Goal: Information Seeking & Learning: Compare options

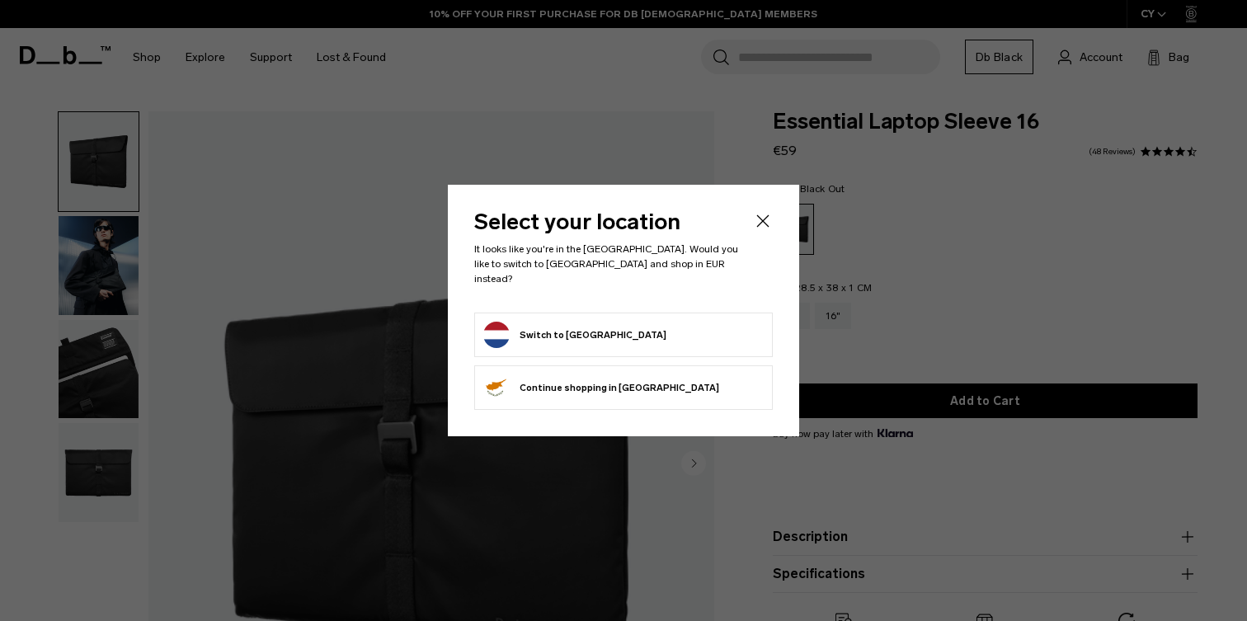
click at [762, 225] on icon "Close" at bounding box center [763, 221] width 20 height 20
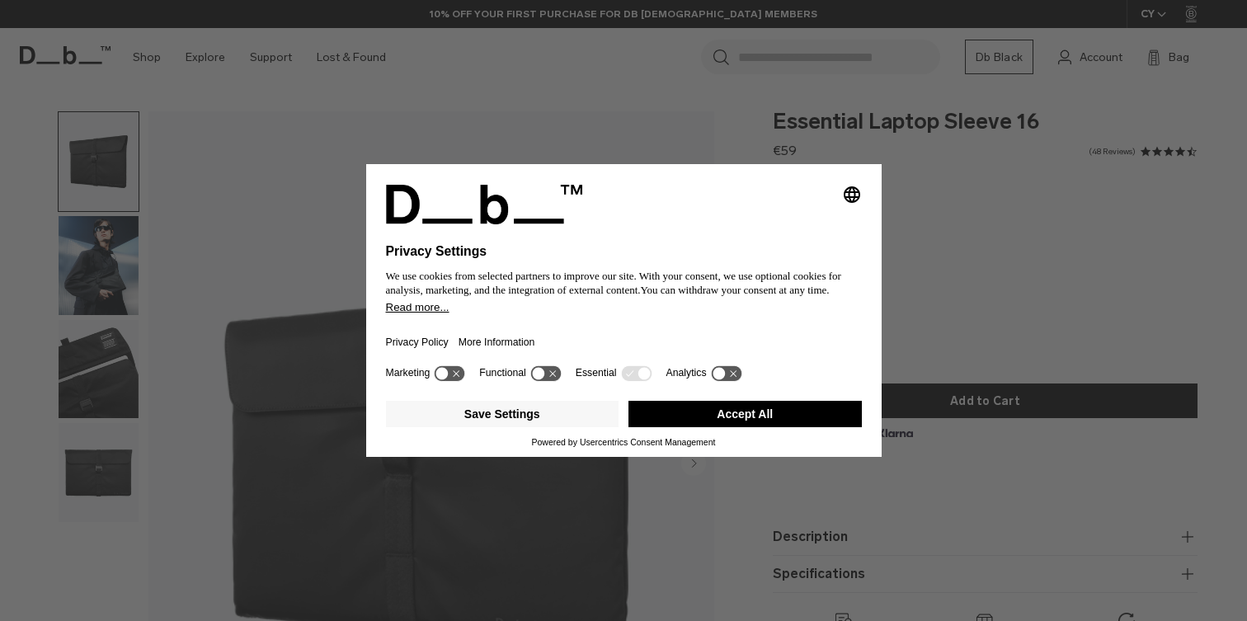
click at [671, 427] on button "Accept All" at bounding box center [744, 414] width 233 height 26
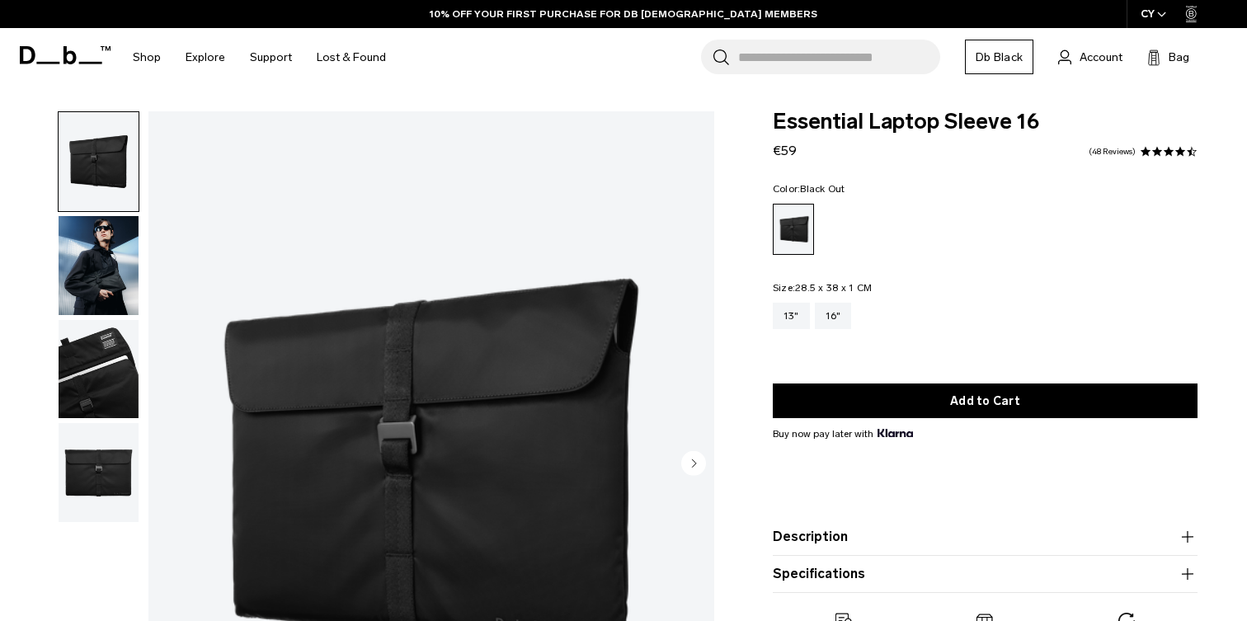
click at [98, 270] on img "button" at bounding box center [99, 265] width 80 height 99
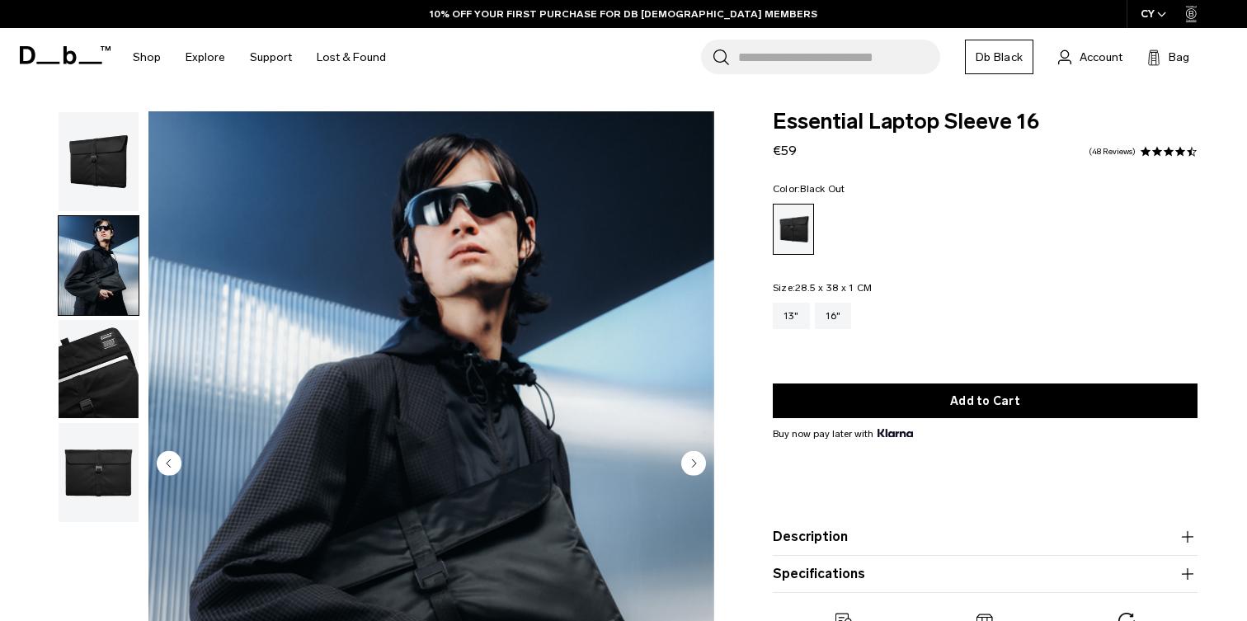
click at [97, 340] on img "button" at bounding box center [99, 369] width 80 height 99
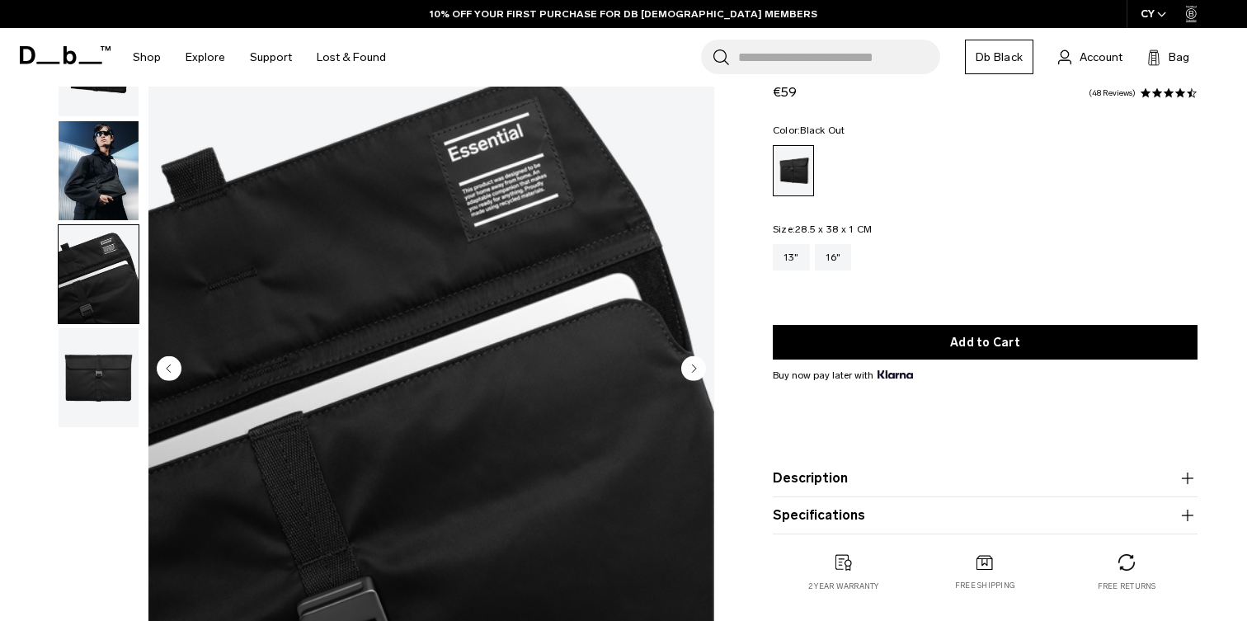
scroll to position [170, 0]
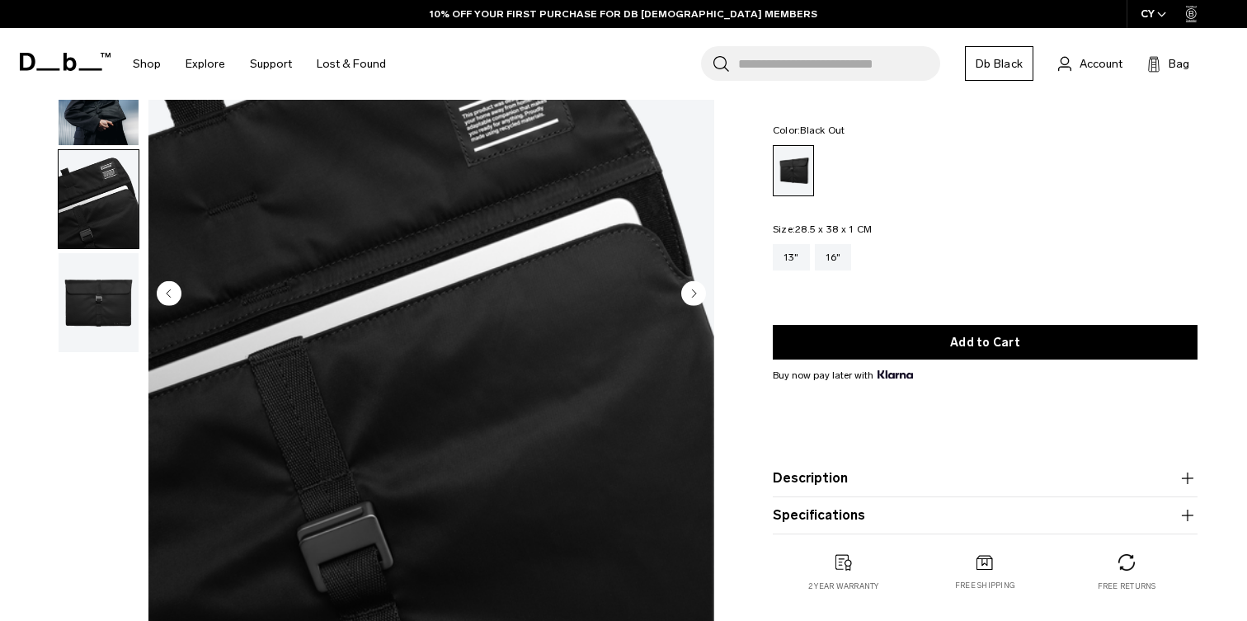
click at [92, 313] on img "button" at bounding box center [99, 302] width 80 height 99
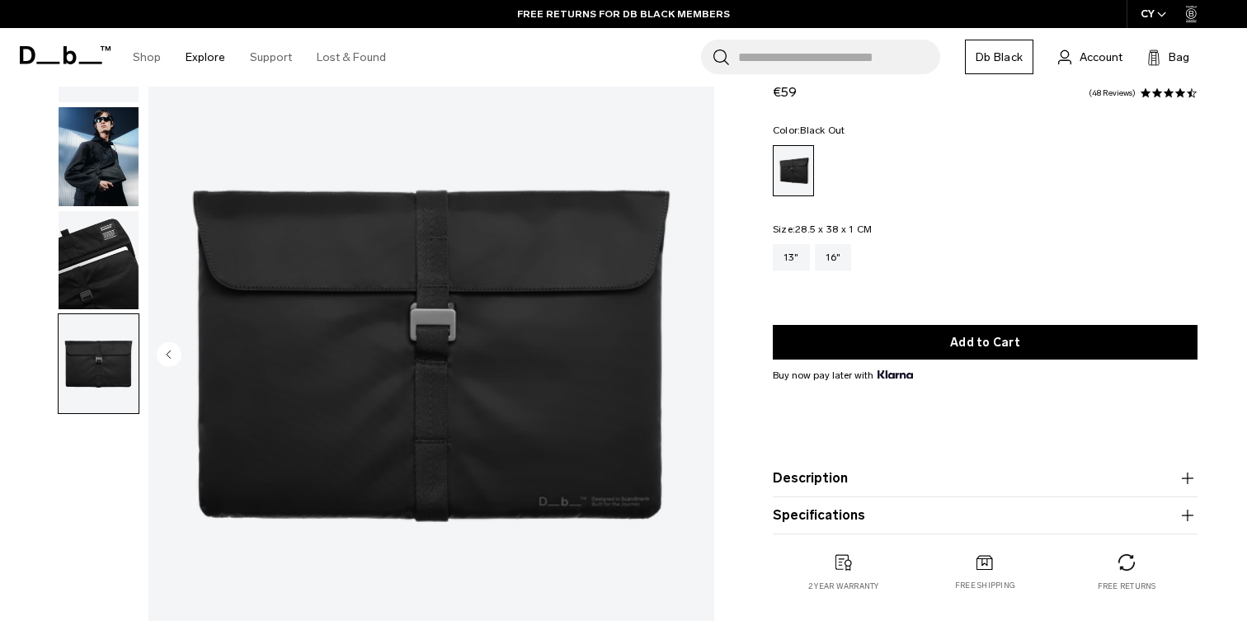
scroll to position [0, 0]
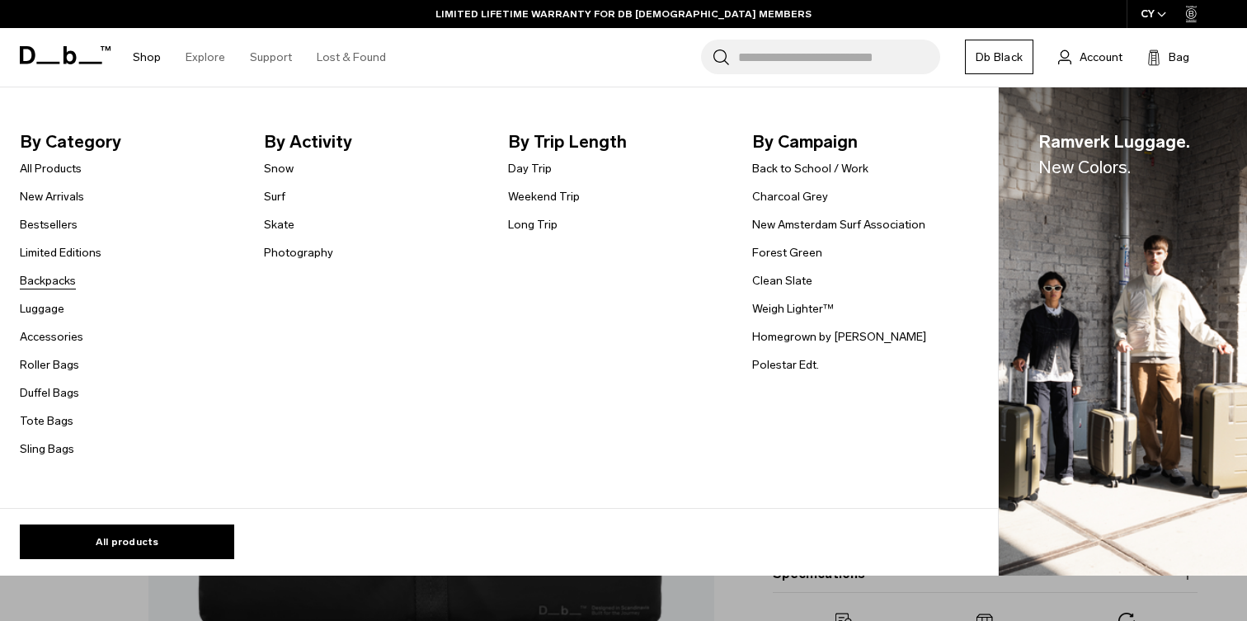
click at [64, 279] on link "Backpacks" at bounding box center [48, 280] width 56 height 17
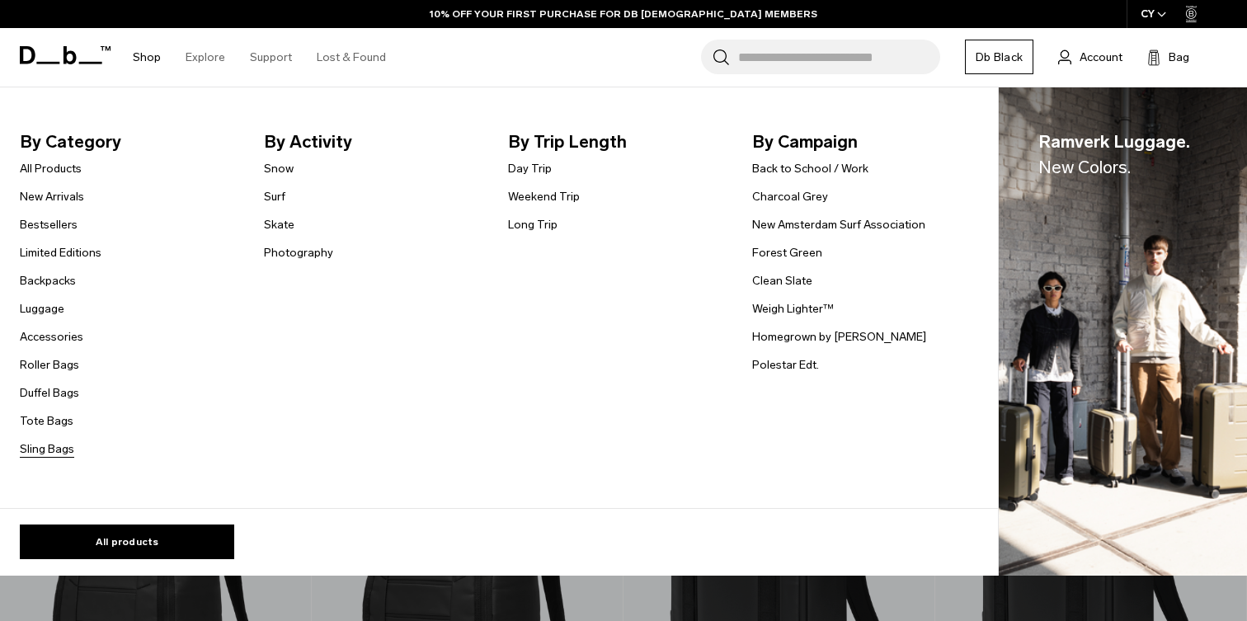
click at [34, 453] on link "Sling Bags" at bounding box center [47, 448] width 54 height 17
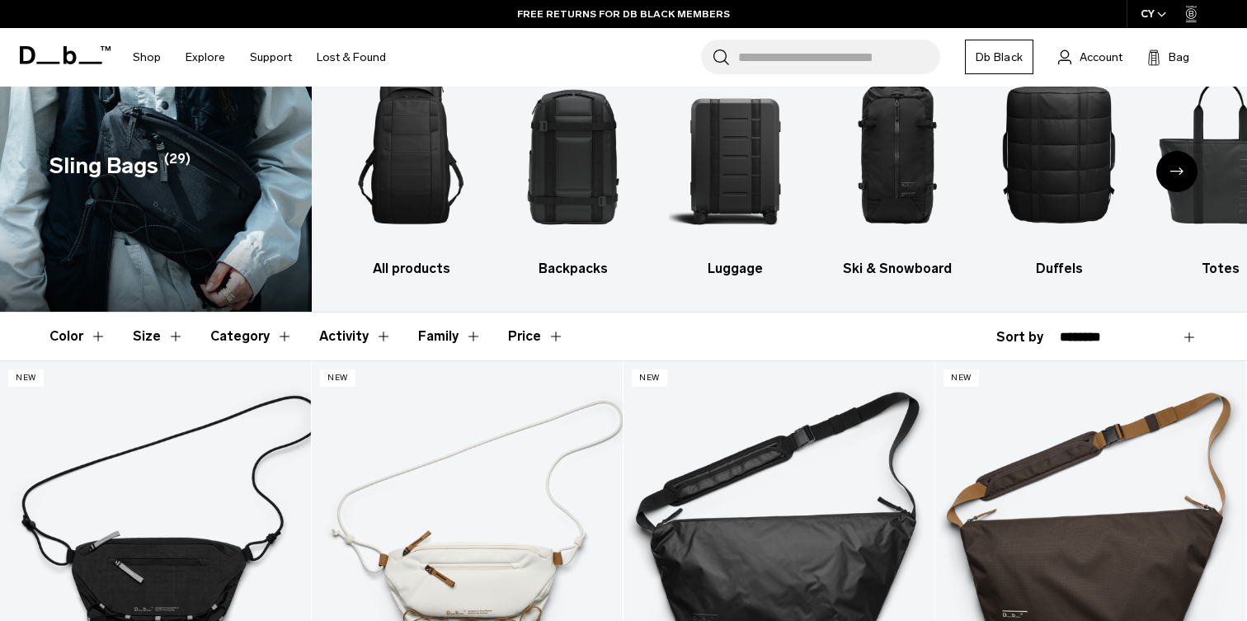
scroll to position [31, 0]
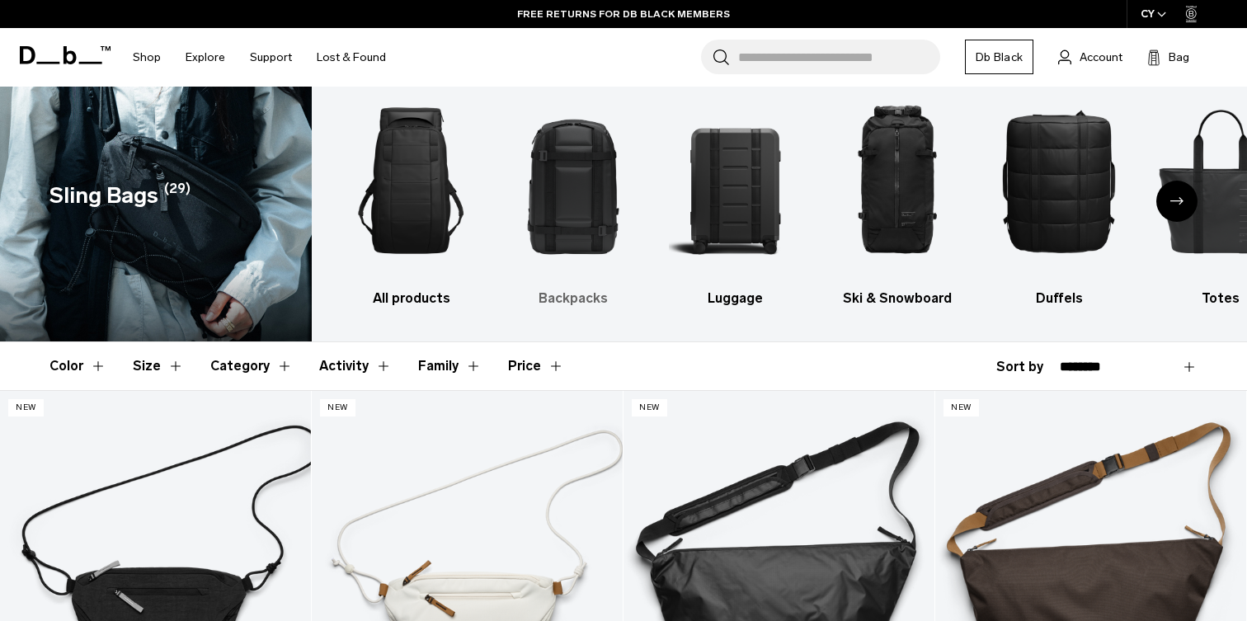
click at [585, 215] on img "2 / 10" at bounding box center [572, 181] width 133 height 200
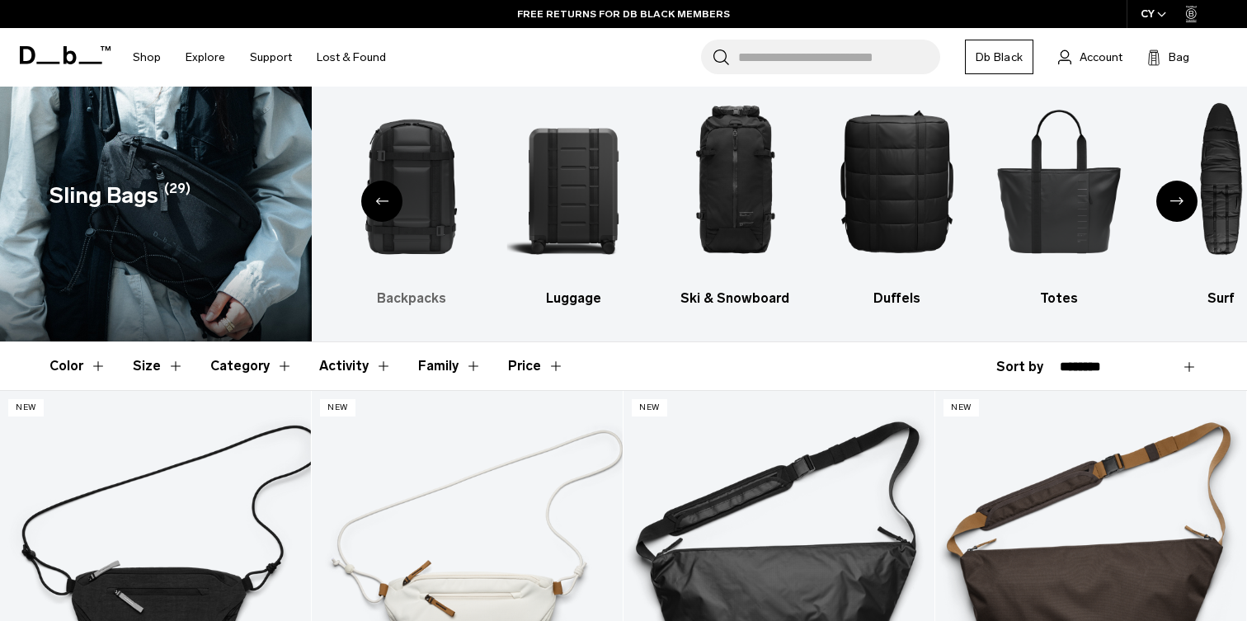
click at [413, 200] on img "2 / 10" at bounding box center [411, 181] width 133 height 200
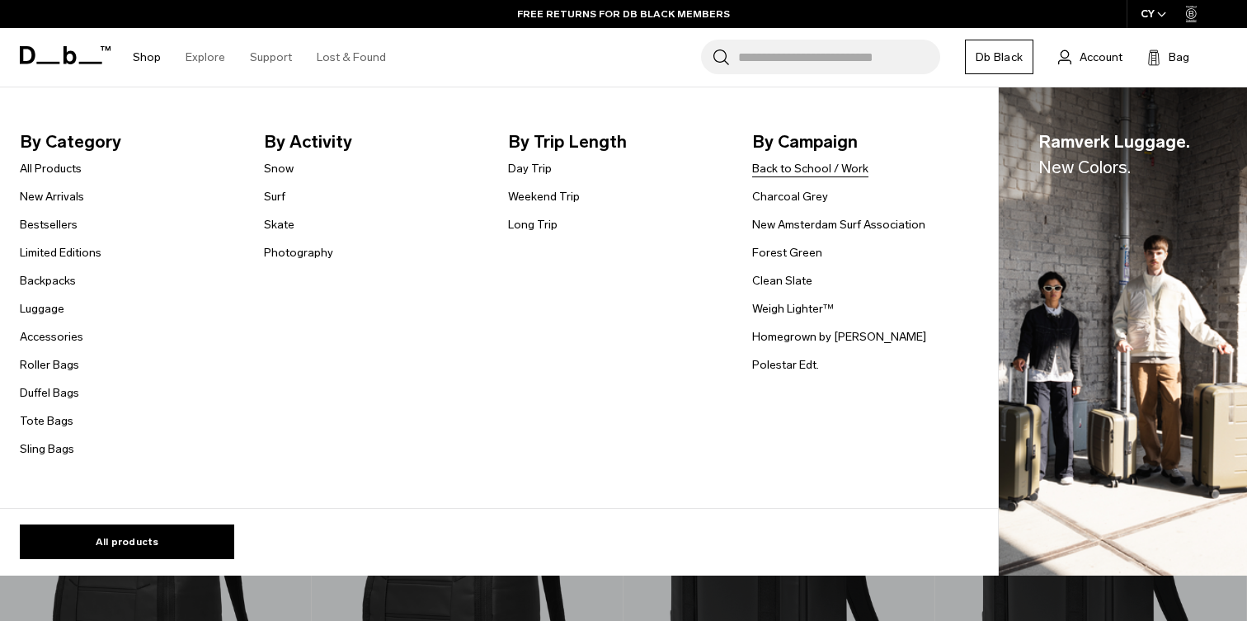
click at [795, 164] on link "Back to School / Work" at bounding box center [810, 168] width 116 height 17
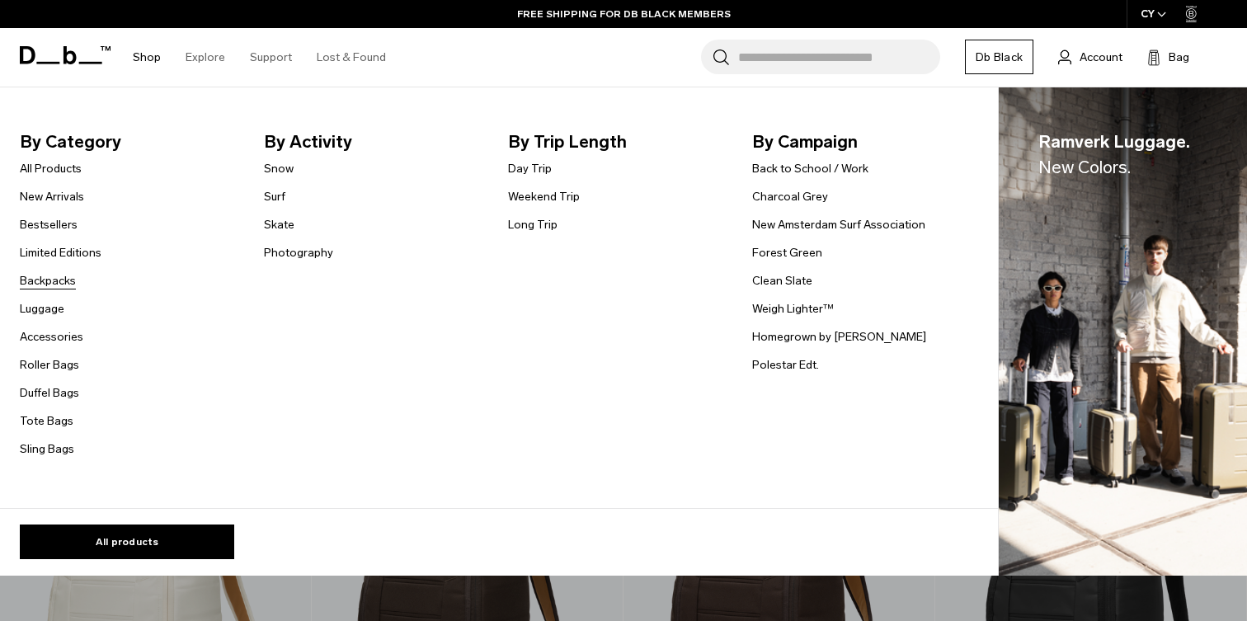
click at [45, 279] on link "Backpacks" at bounding box center [48, 280] width 56 height 17
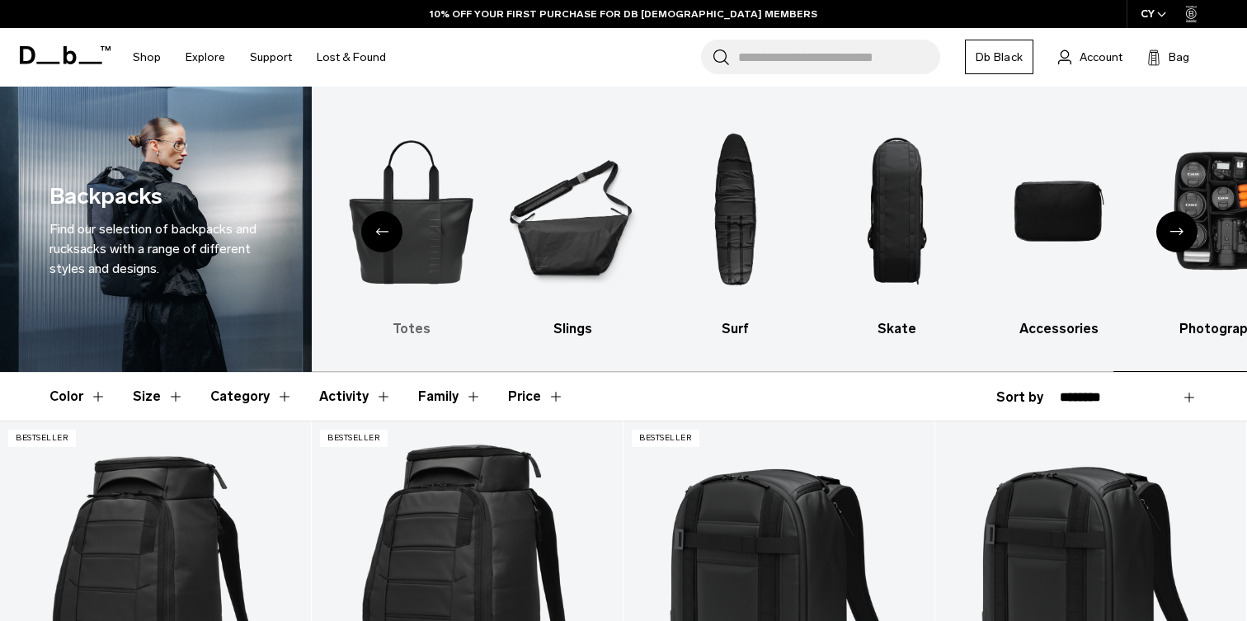
click at [451, 251] on img "5 / 10" at bounding box center [411, 211] width 133 height 200
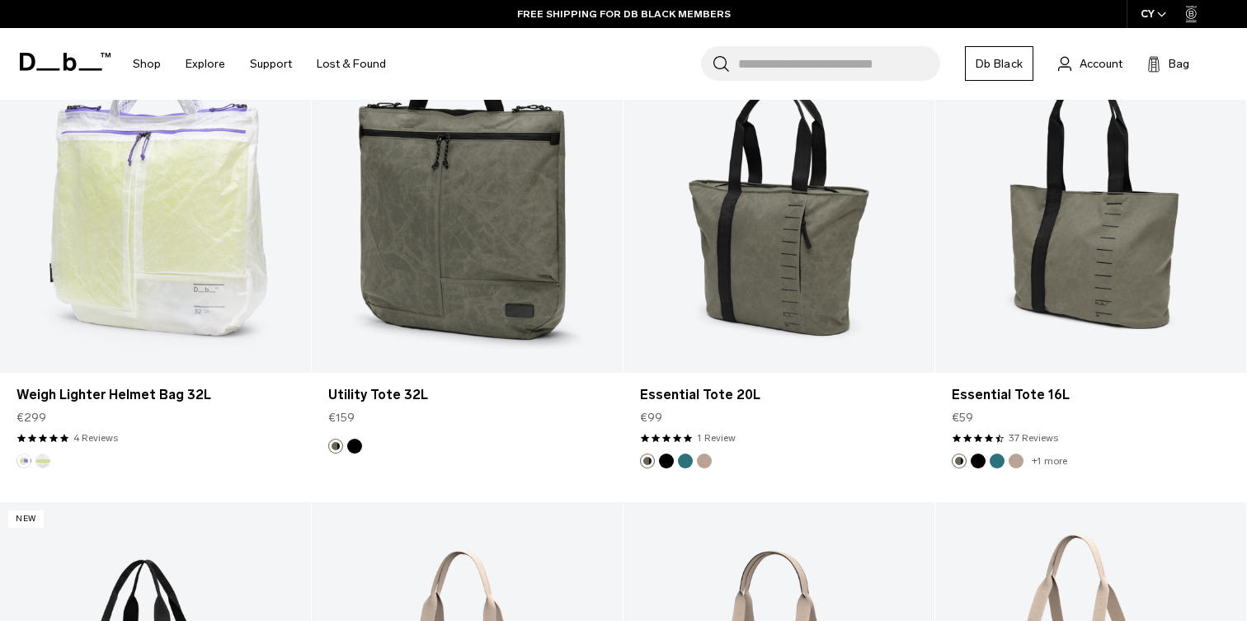
scroll to position [345, 0]
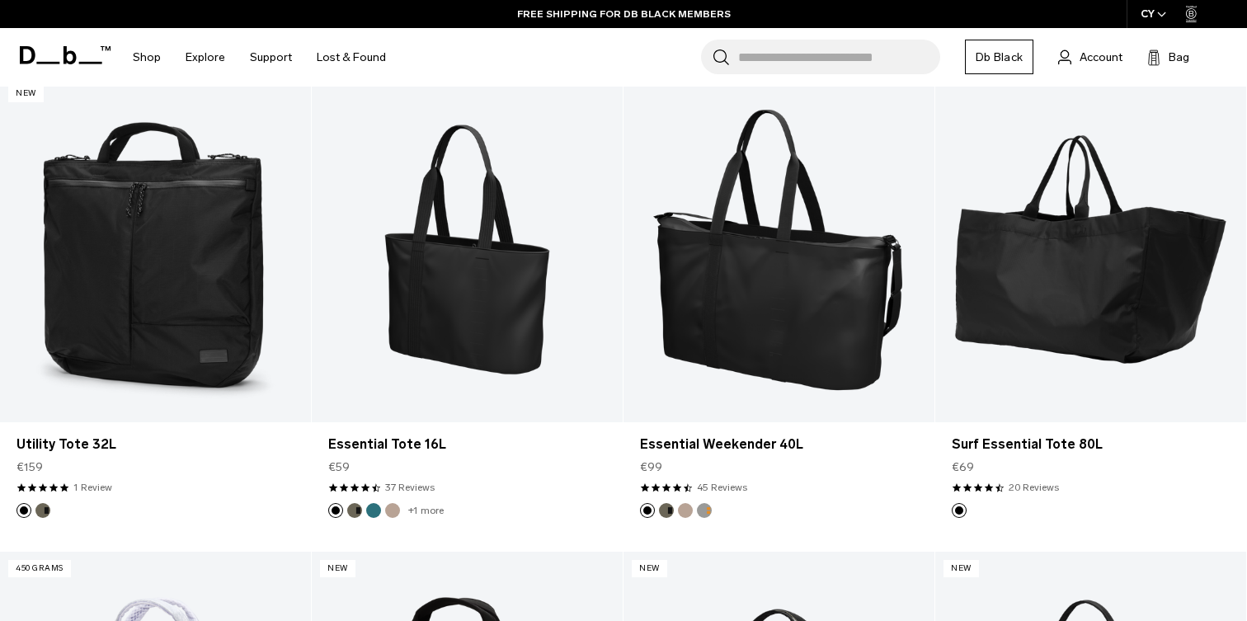
click at [838, 52] on input "Search for Bags, Luggage..." at bounding box center [839, 57] width 202 height 35
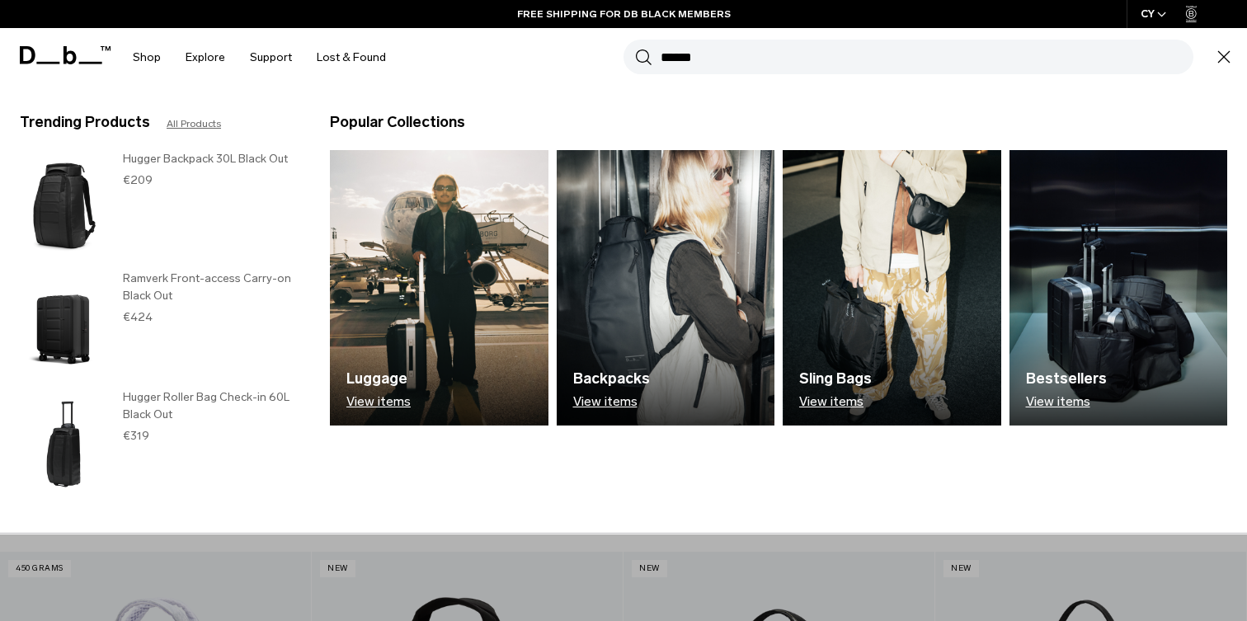
type input "******"
click at [635, 48] on button "Search" at bounding box center [643, 57] width 17 height 18
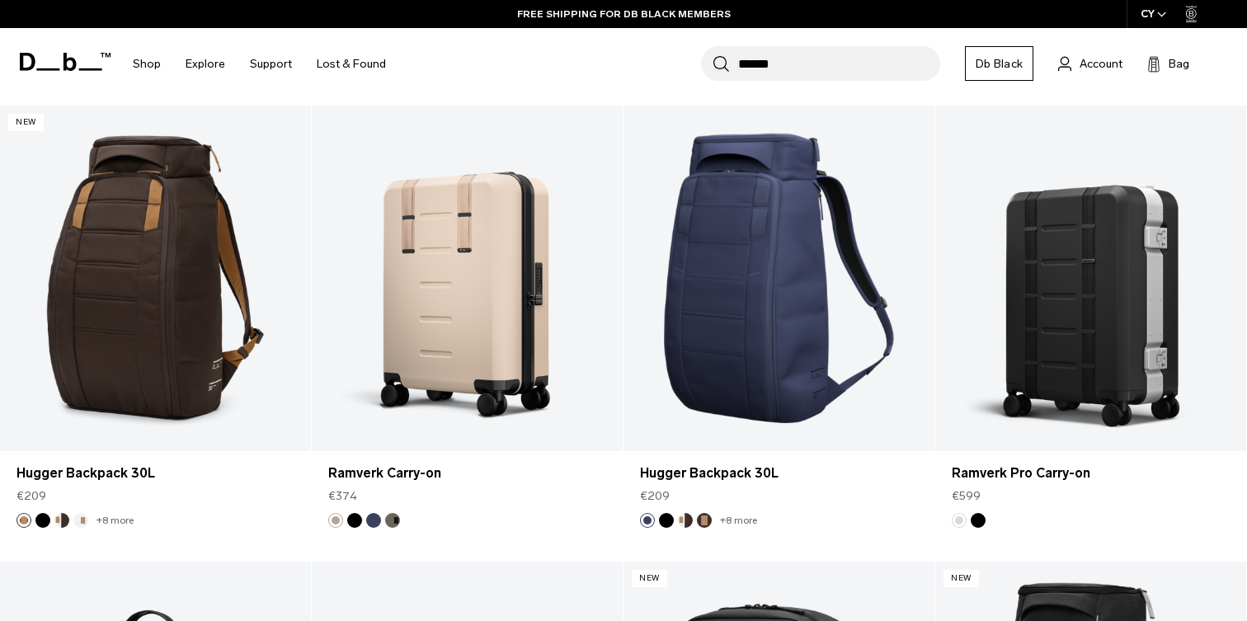
scroll to position [2084, 0]
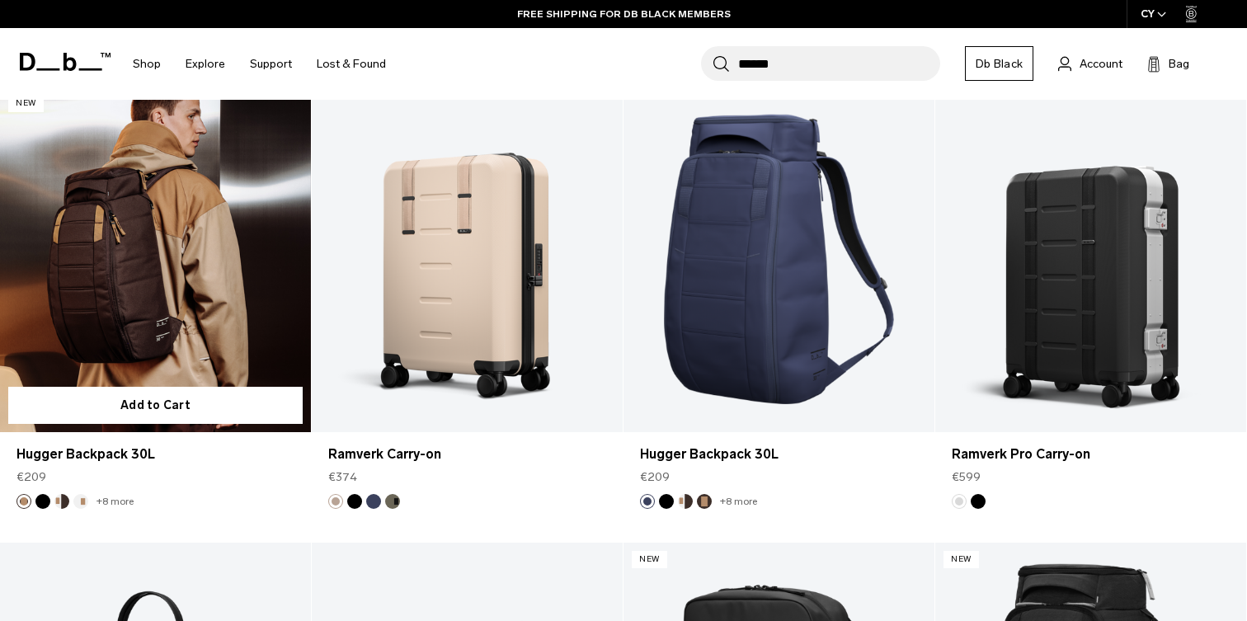
click at [148, 289] on link "Hugger Backpack 30L" at bounding box center [155, 259] width 311 height 345
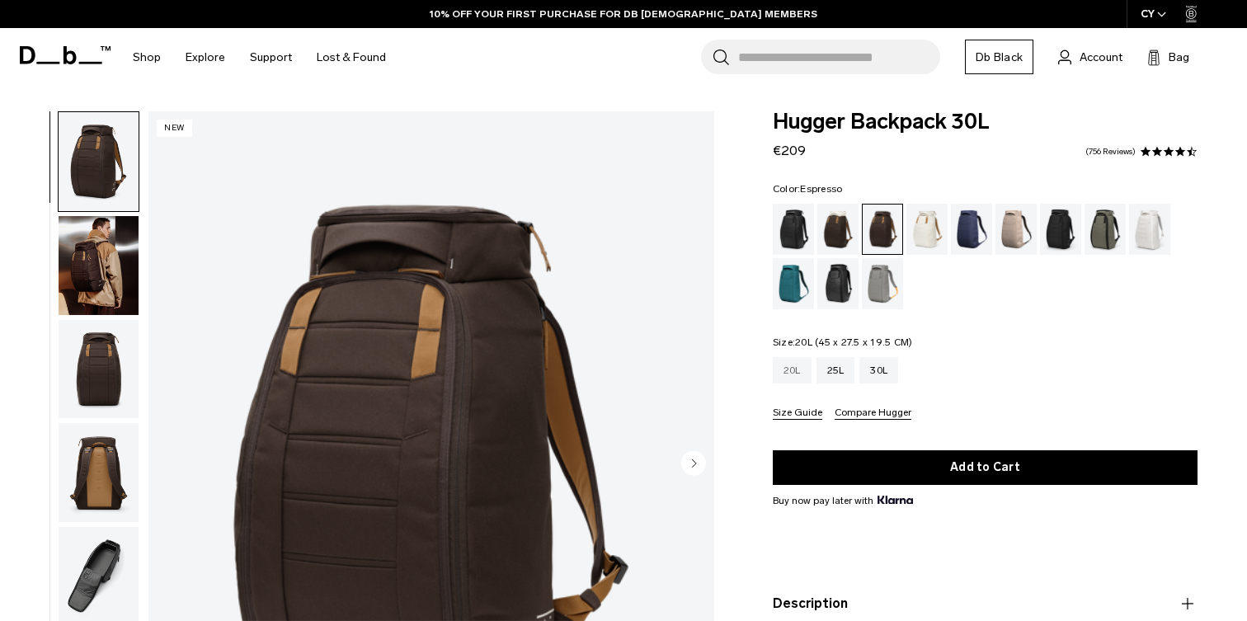
click at [796, 366] on div "20L" at bounding box center [791, 370] width 39 height 26
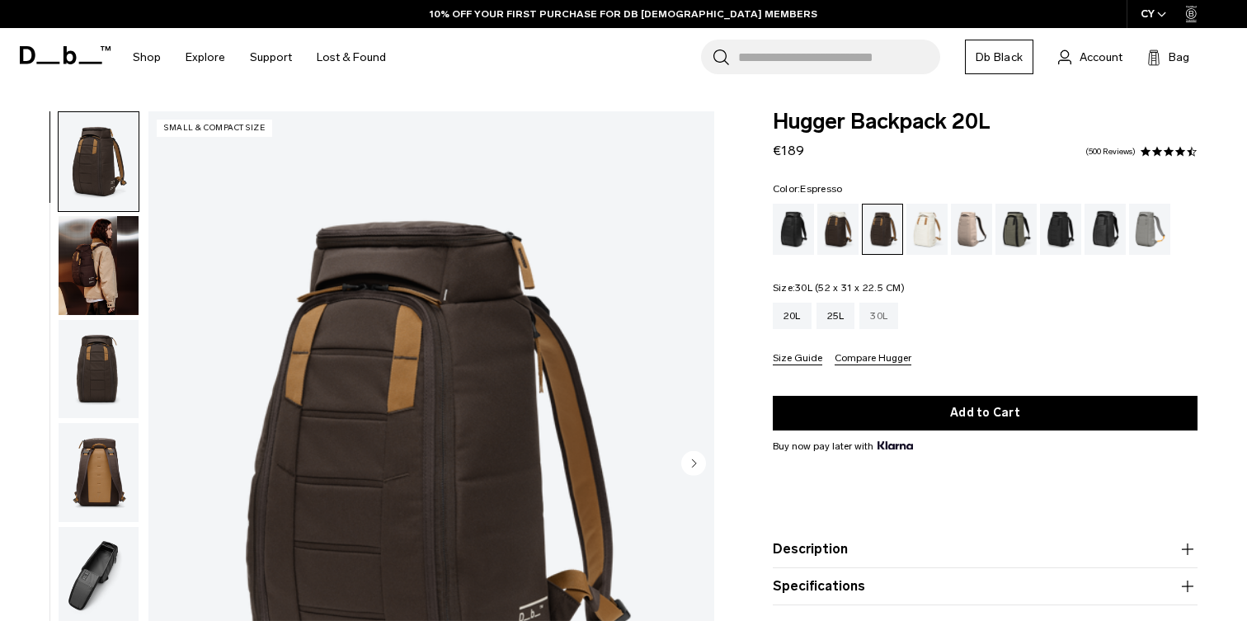
click at [888, 322] on div "30L" at bounding box center [878, 316] width 39 height 26
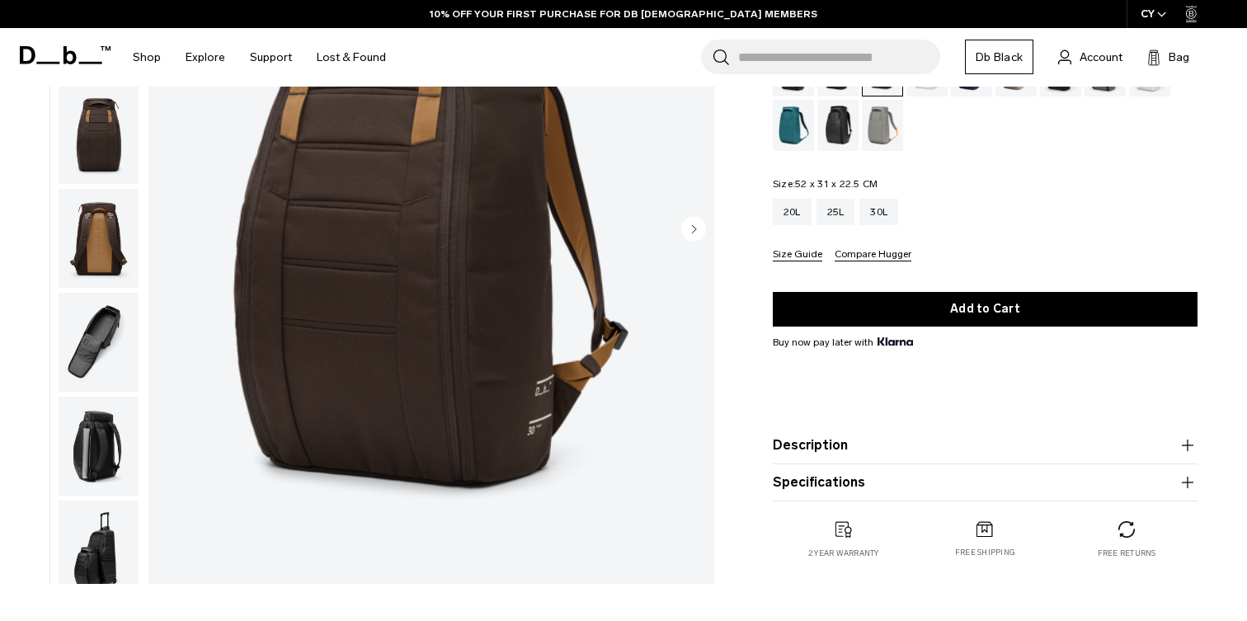
scroll to position [275, 0]
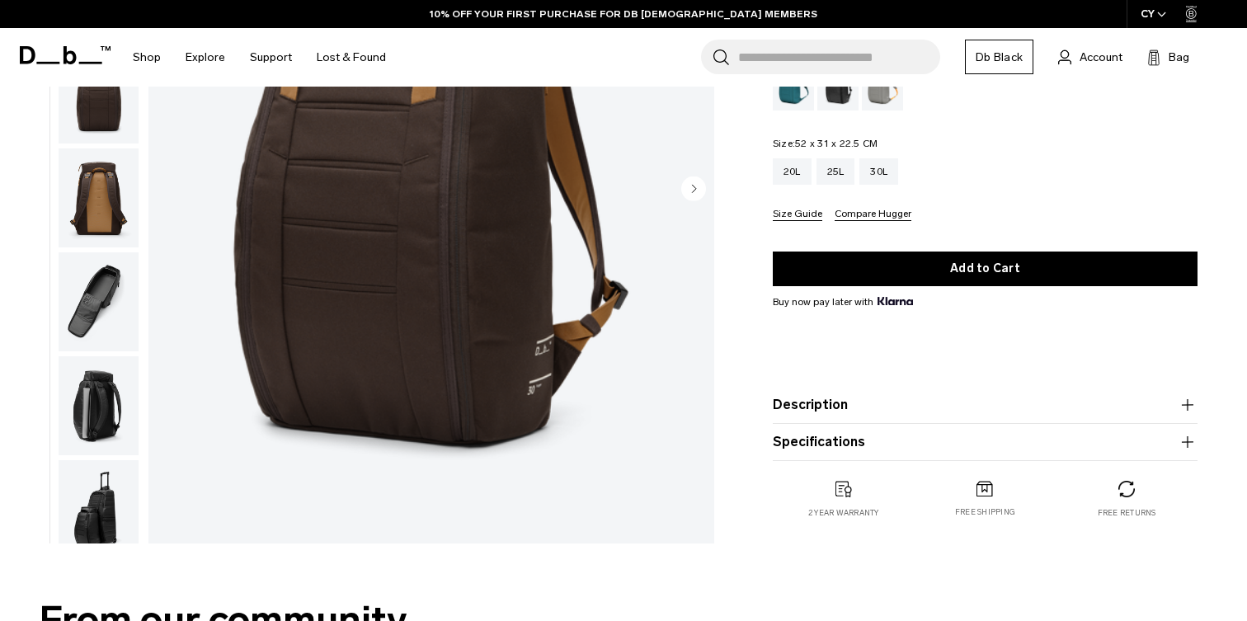
click at [813, 400] on button "Description" at bounding box center [984, 405] width 425 height 20
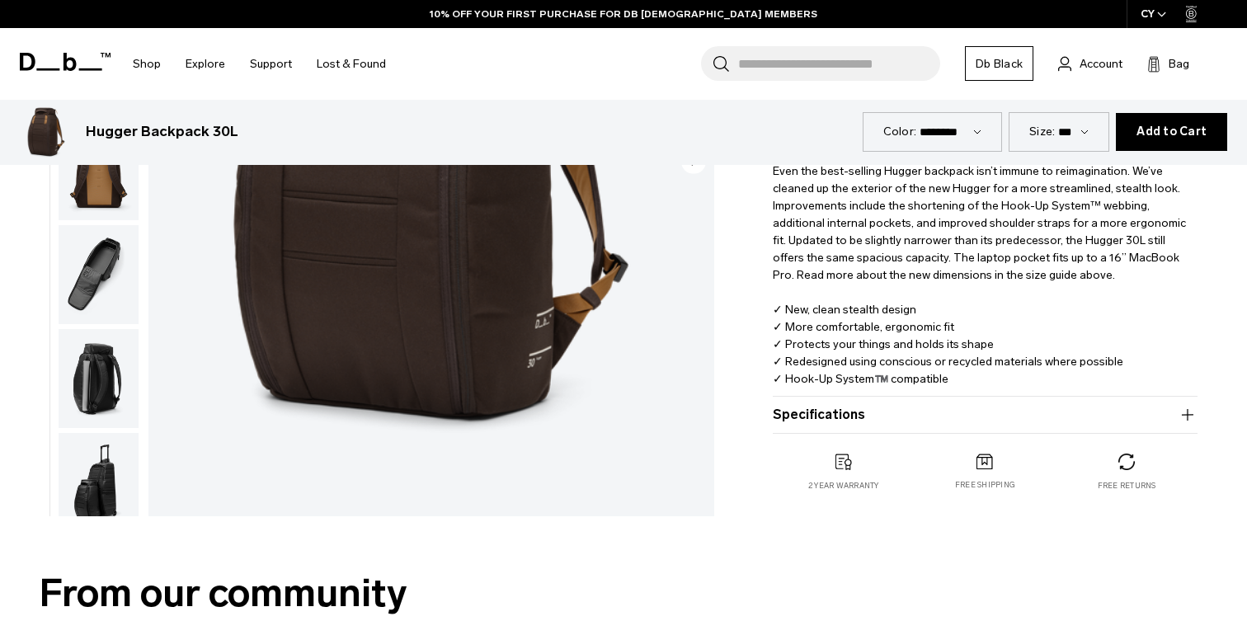
scroll to position [509, 0]
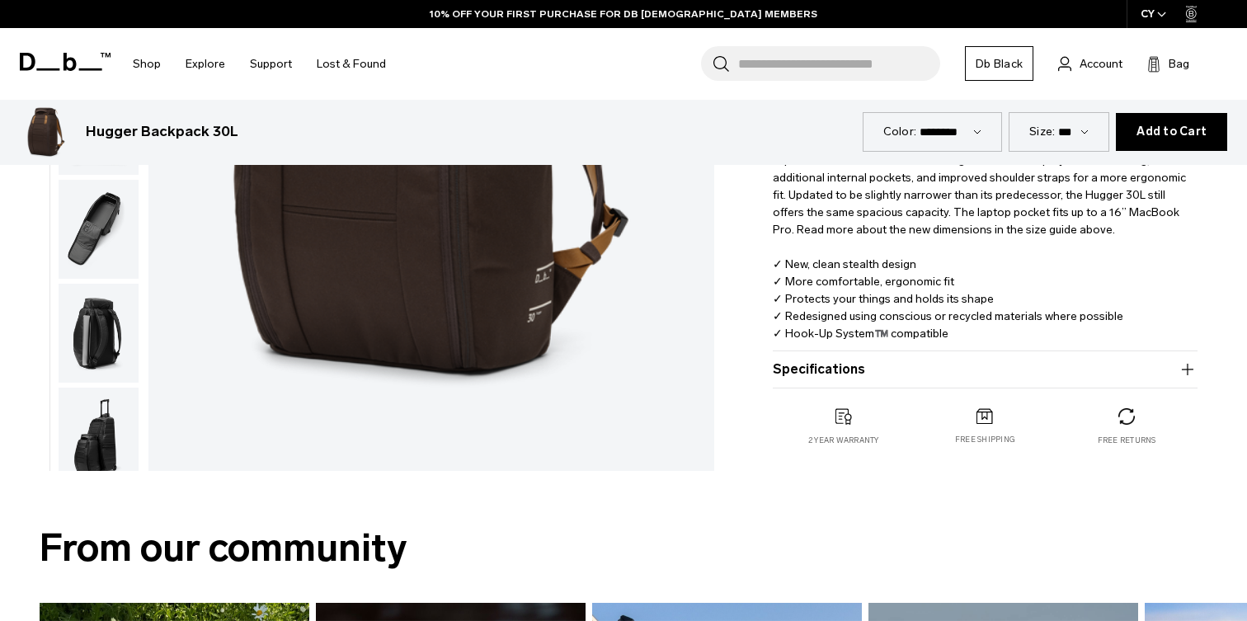
click at [831, 358] on product-accordion "Specifications Volume 30 Litres Dimensions 52 x 31 x 22.5 CM (H x W x D) Weight…" at bounding box center [984, 369] width 425 height 37
click at [829, 383] on product-accordion "Specifications Volume 30 Litres Dimensions 52 x 31 x 22.5 CM (H x W x D) Weight…" at bounding box center [984, 369] width 425 height 37
click at [827, 369] on button "Specifications" at bounding box center [984, 369] width 425 height 20
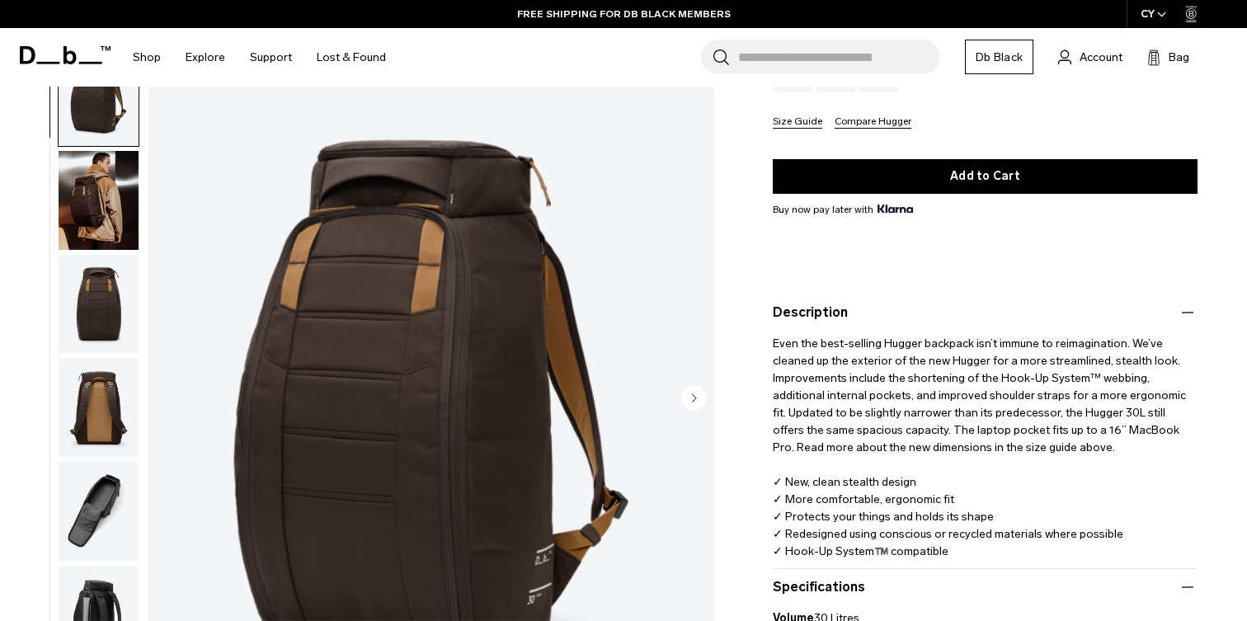
scroll to position [283, 0]
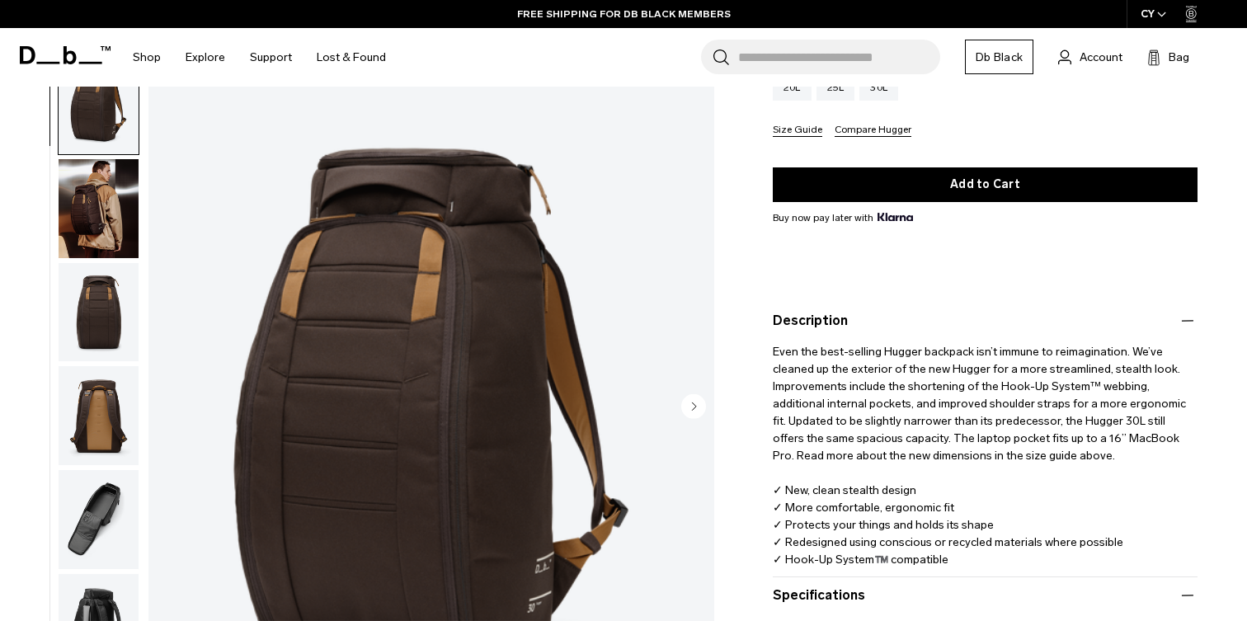
click at [93, 429] on img "button" at bounding box center [99, 415] width 80 height 99
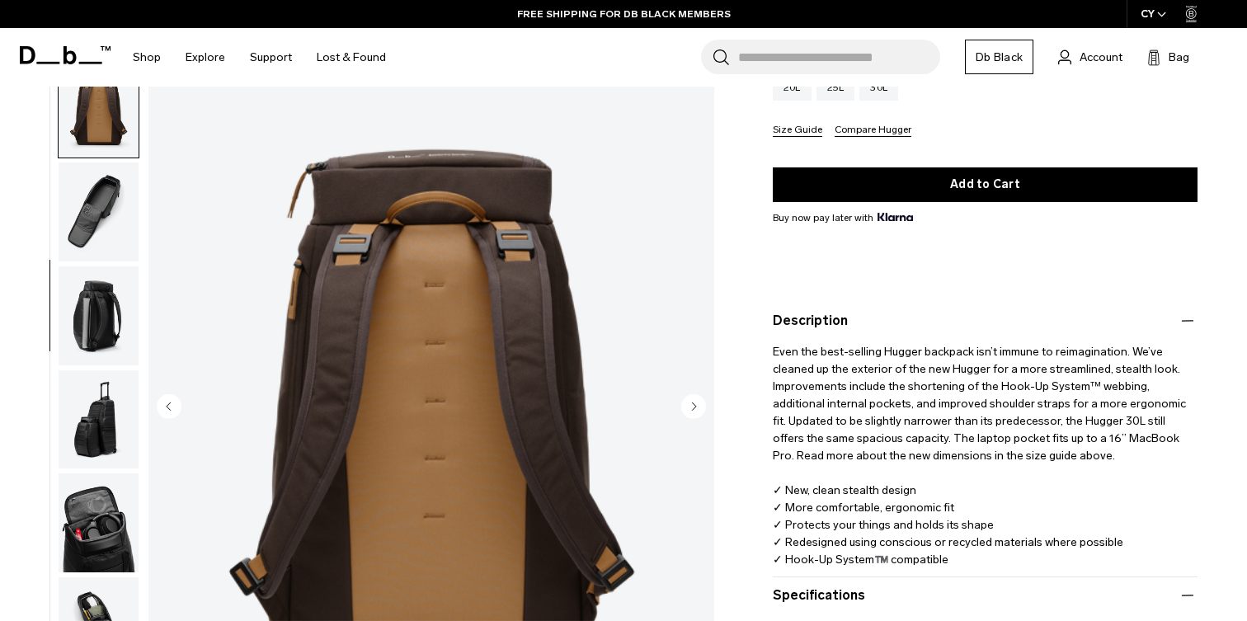
scroll to position [311, 0]
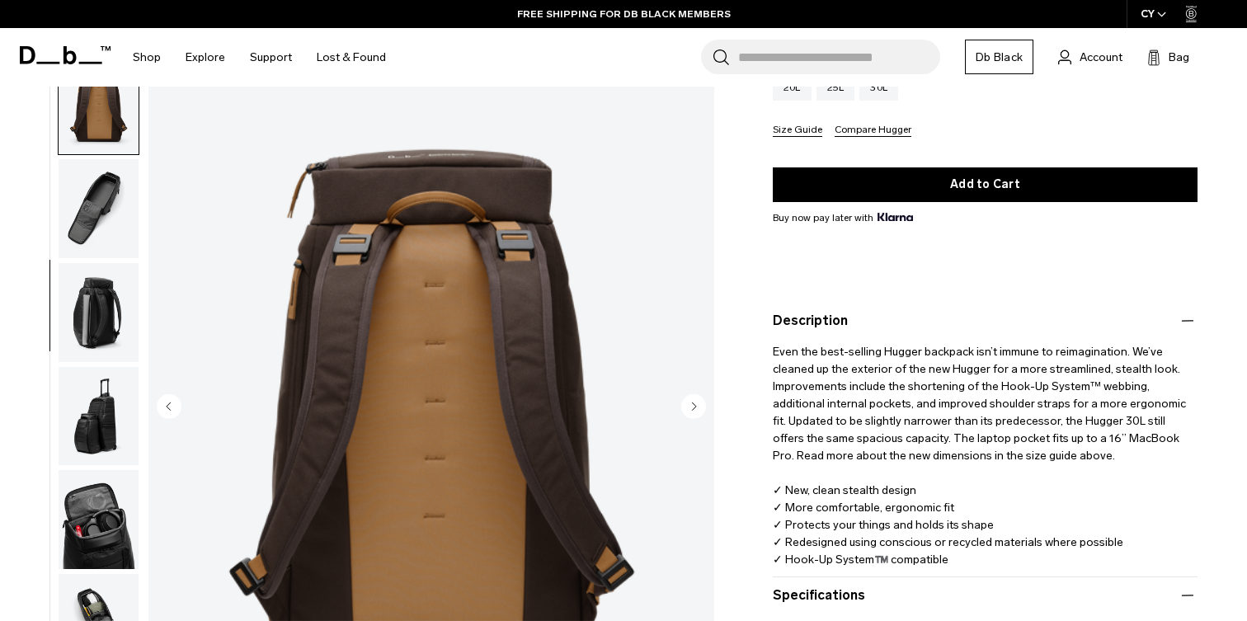
click at [101, 192] on img "button" at bounding box center [99, 208] width 80 height 99
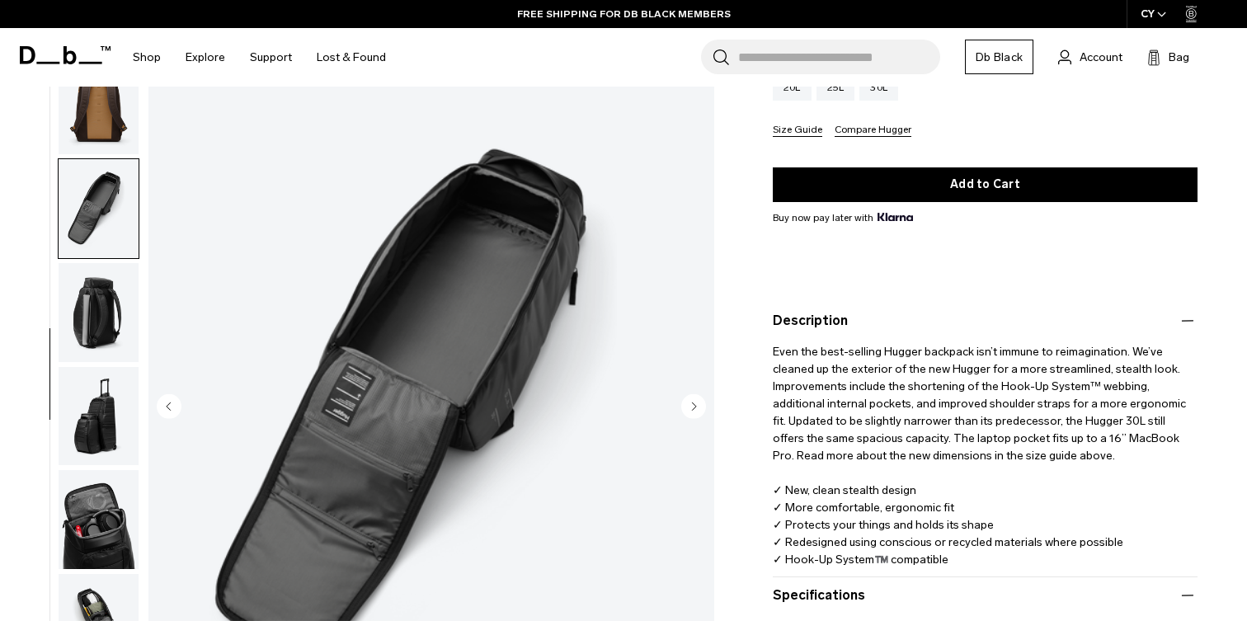
scroll to position [327, 0]
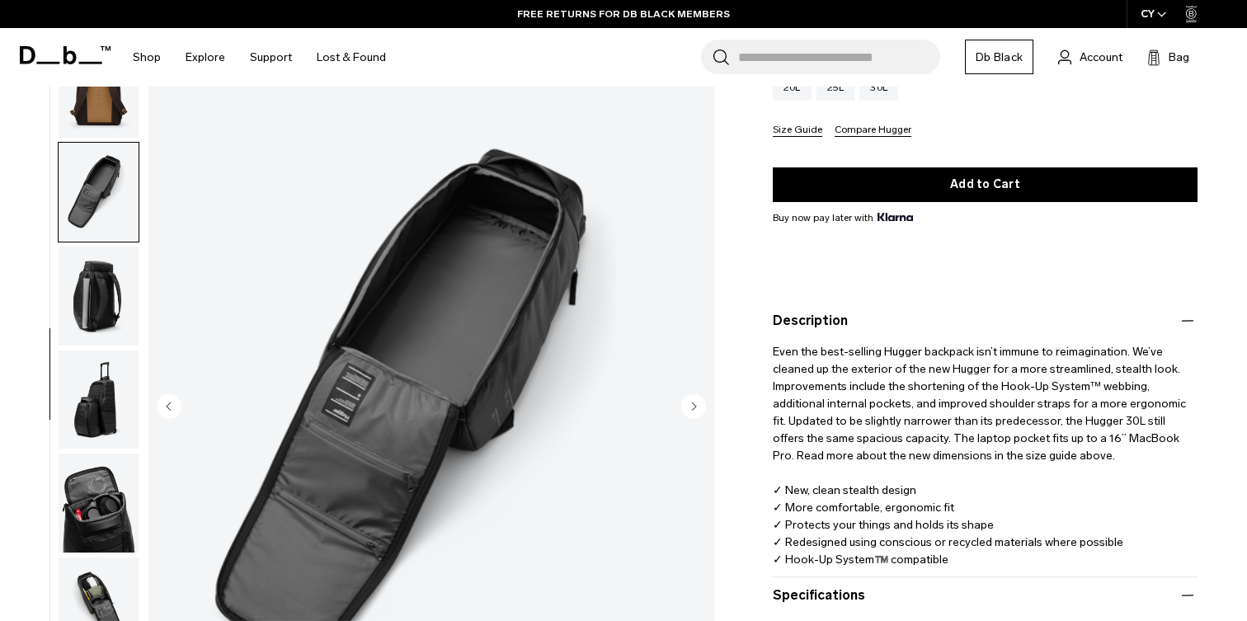
click at [101, 270] on img "button" at bounding box center [99, 296] width 80 height 99
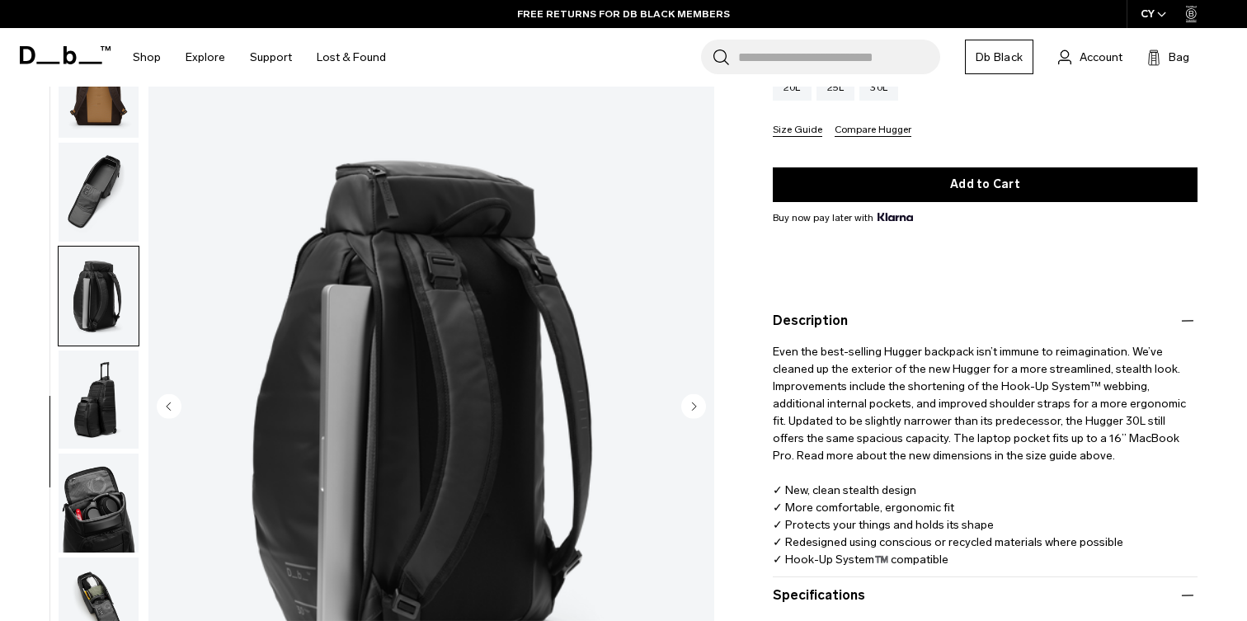
click at [92, 390] on img "button" at bounding box center [99, 399] width 80 height 99
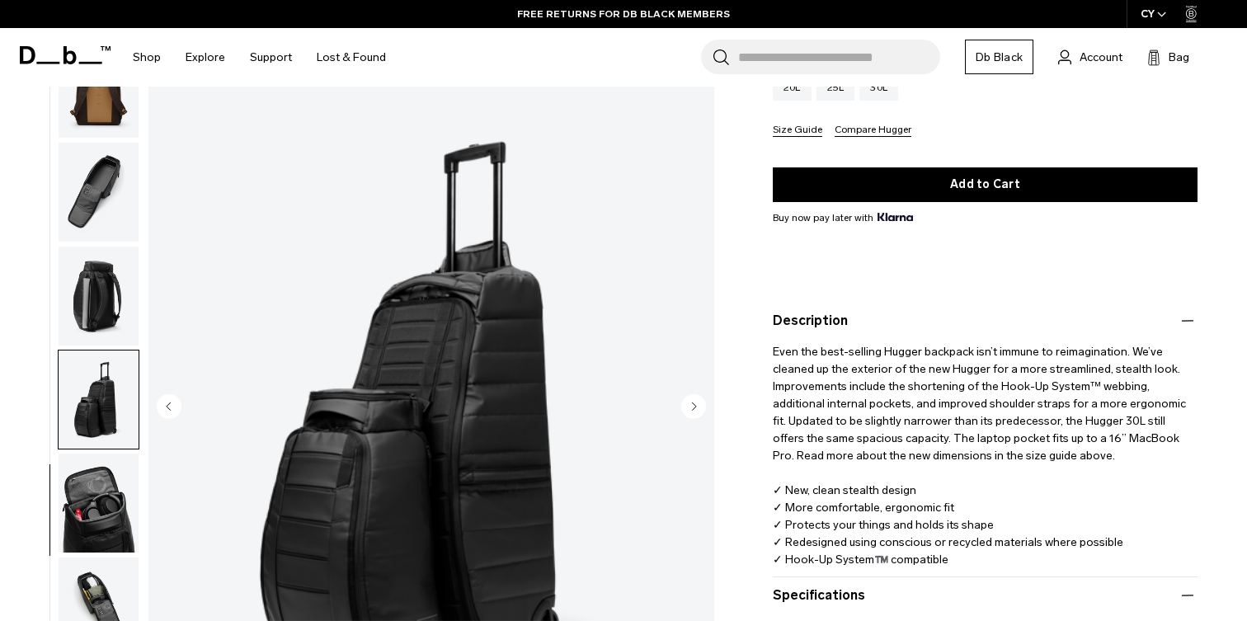
click at [97, 302] on img "button" at bounding box center [99, 296] width 80 height 99
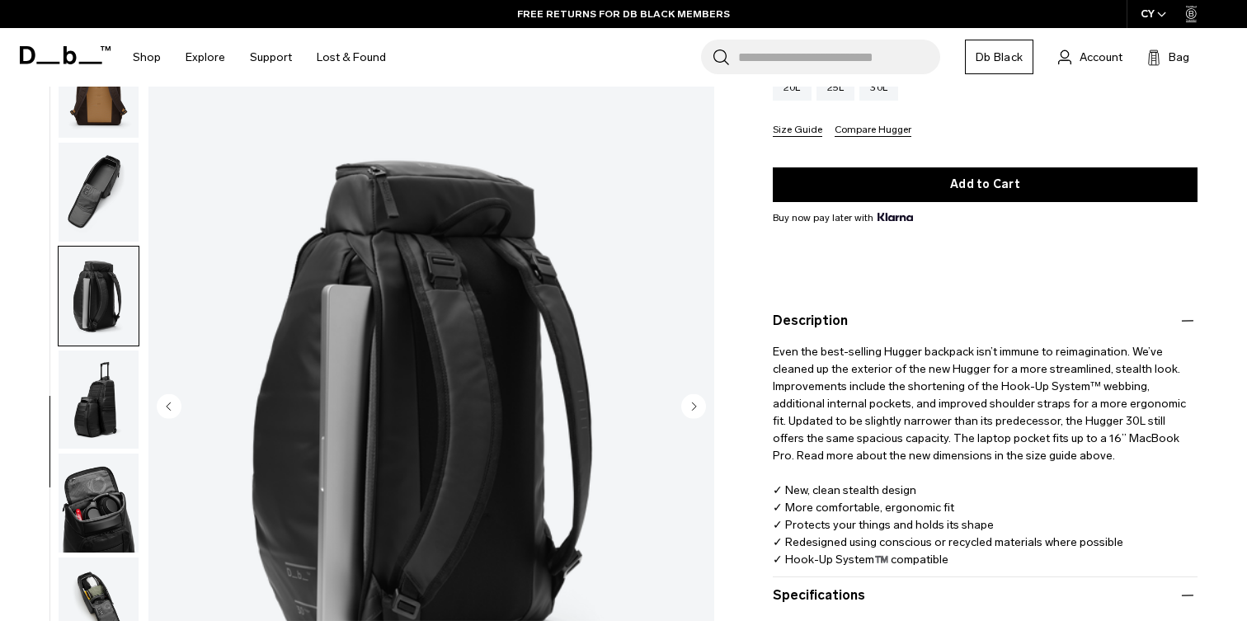
click at [106, 516] on img "button" at bounding box center [99, 502] width 80 height 99
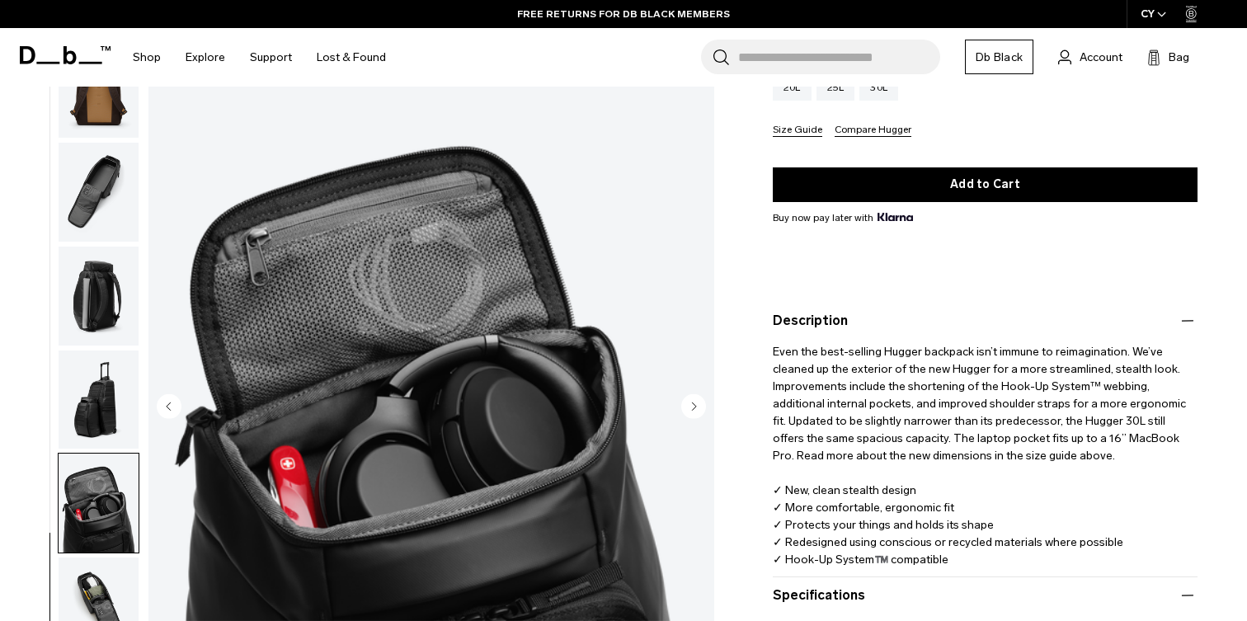
click at [97, 580] on img "button" at bounding box center [99, 606] width 80 height 99
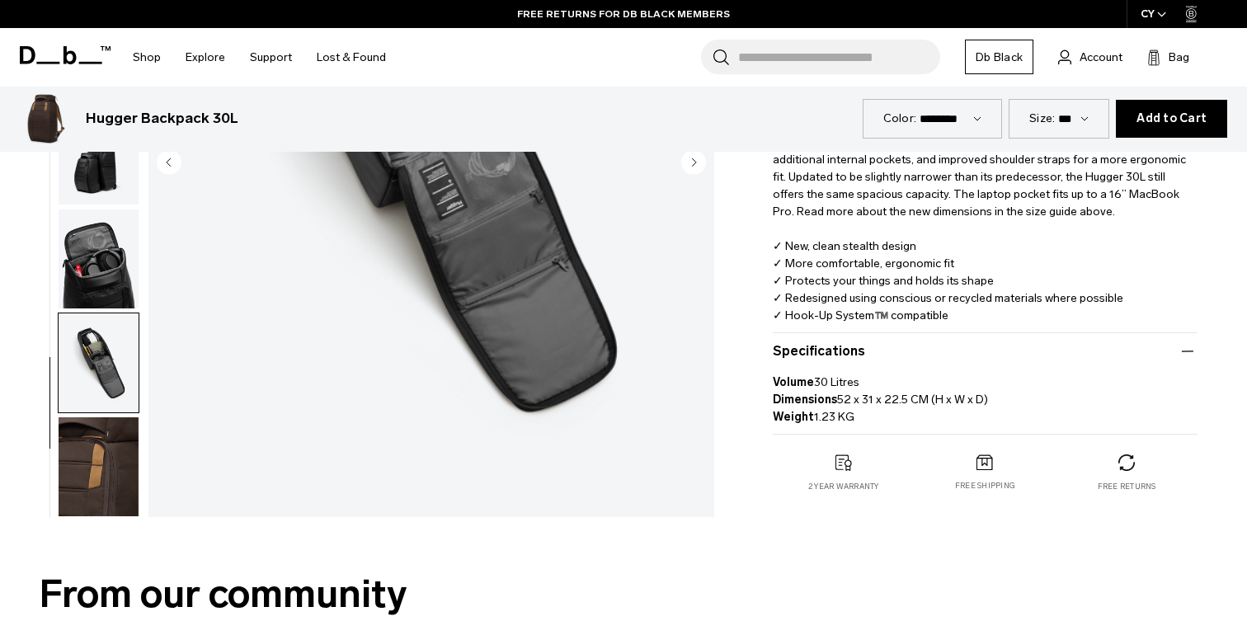
scroll to position [550, 0]
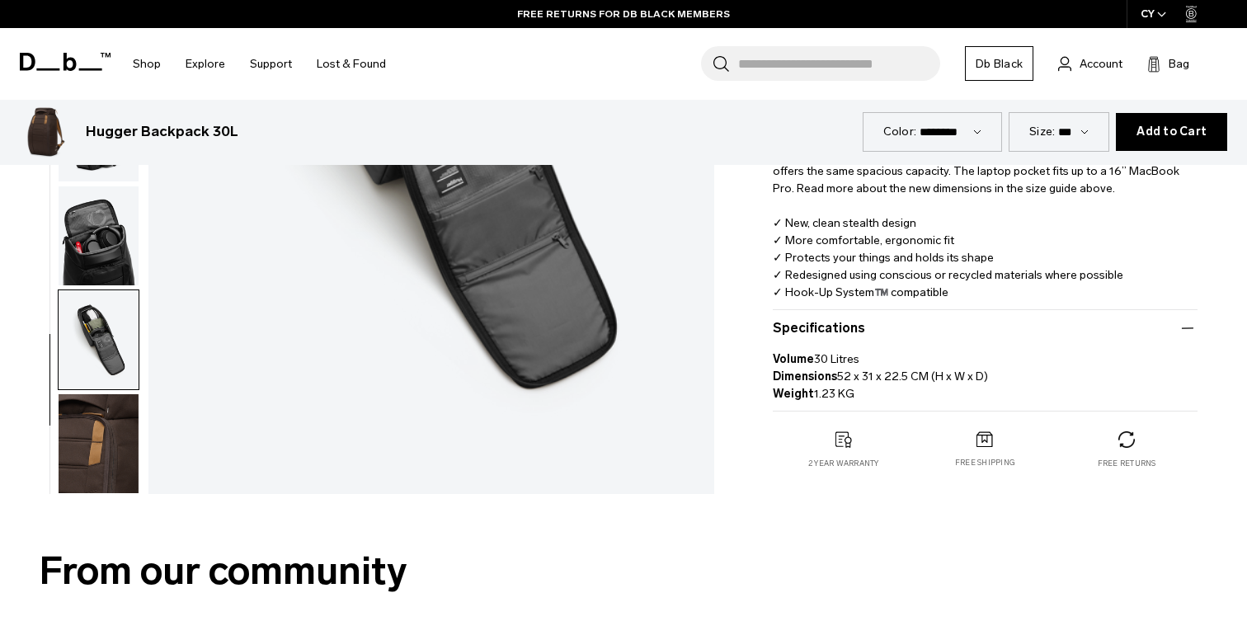
click at [95, 451] on img "button" at bounding box center [99, 443] width 80 height 99
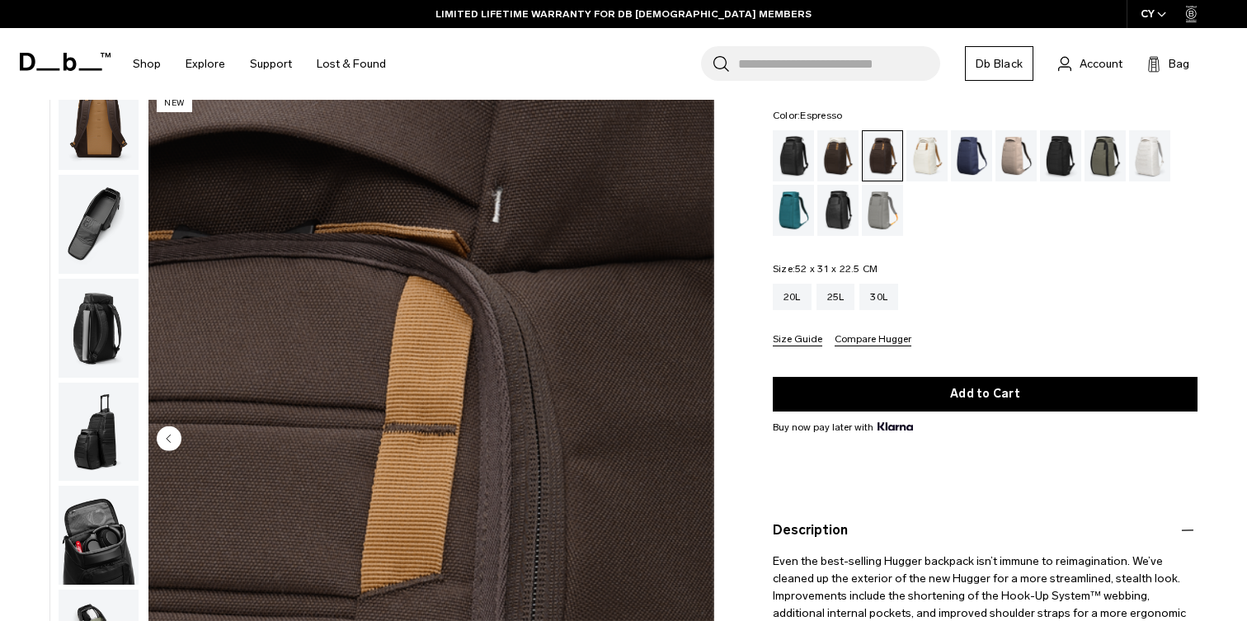
scroll to position [0, 0]
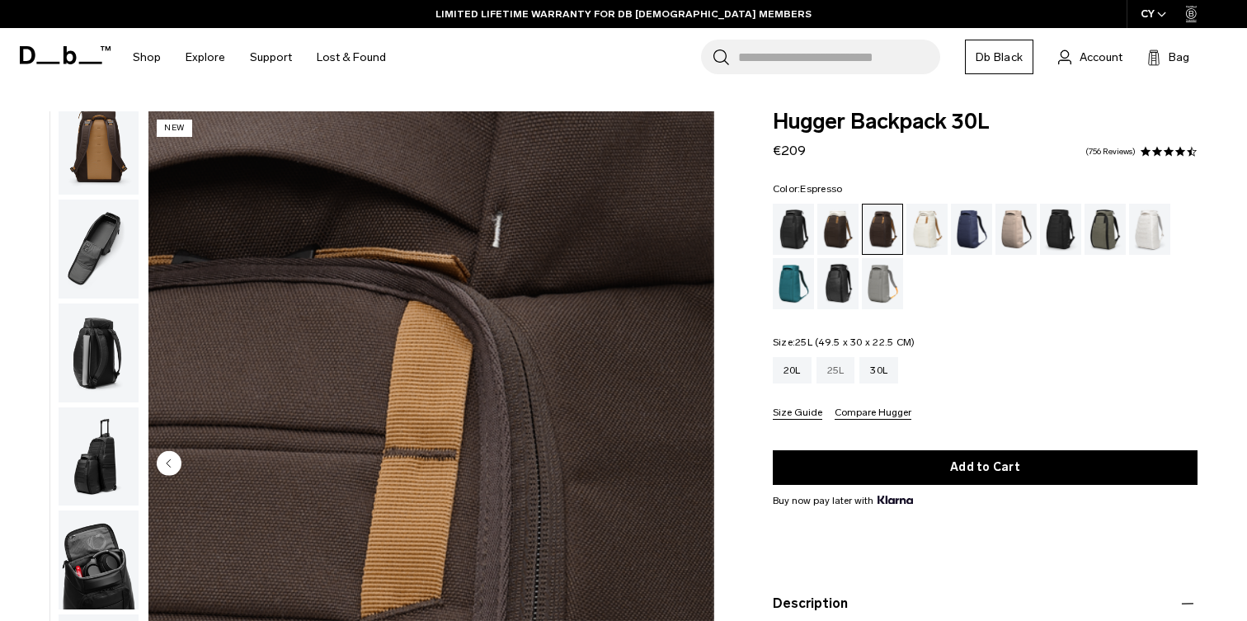
click at [837, 372] on div "25L" at bounding box center [835, 370] width 39 height 26
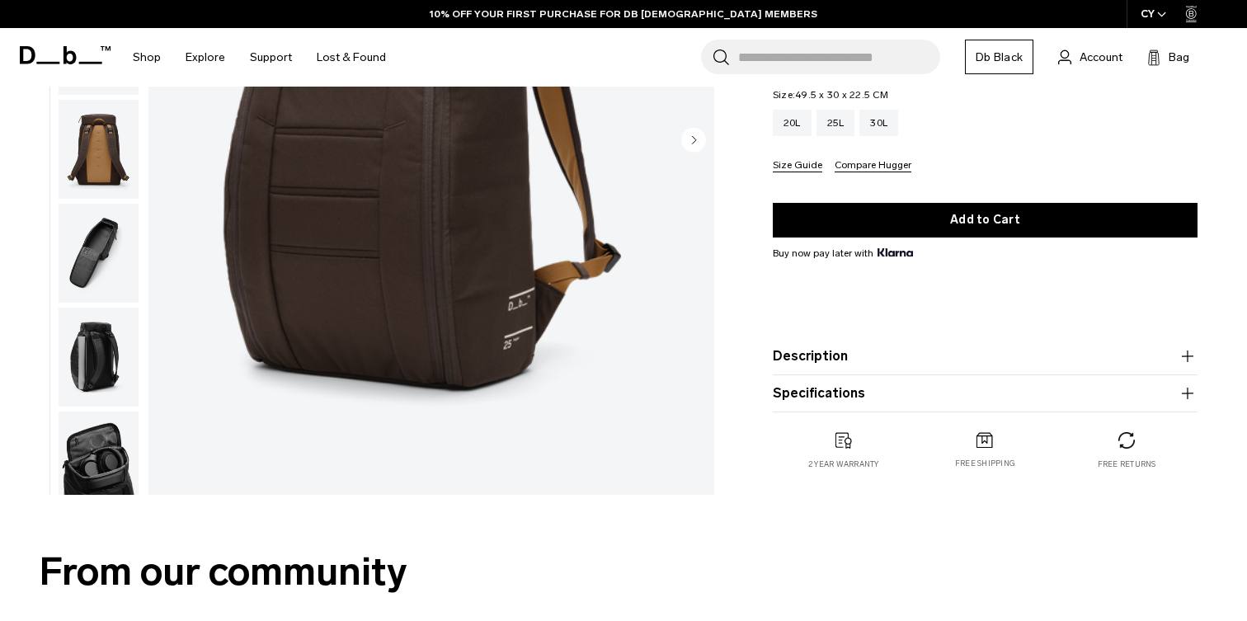
click at [829, 358] on button "Description" at bounding box center [984, 356] width 425 height 20
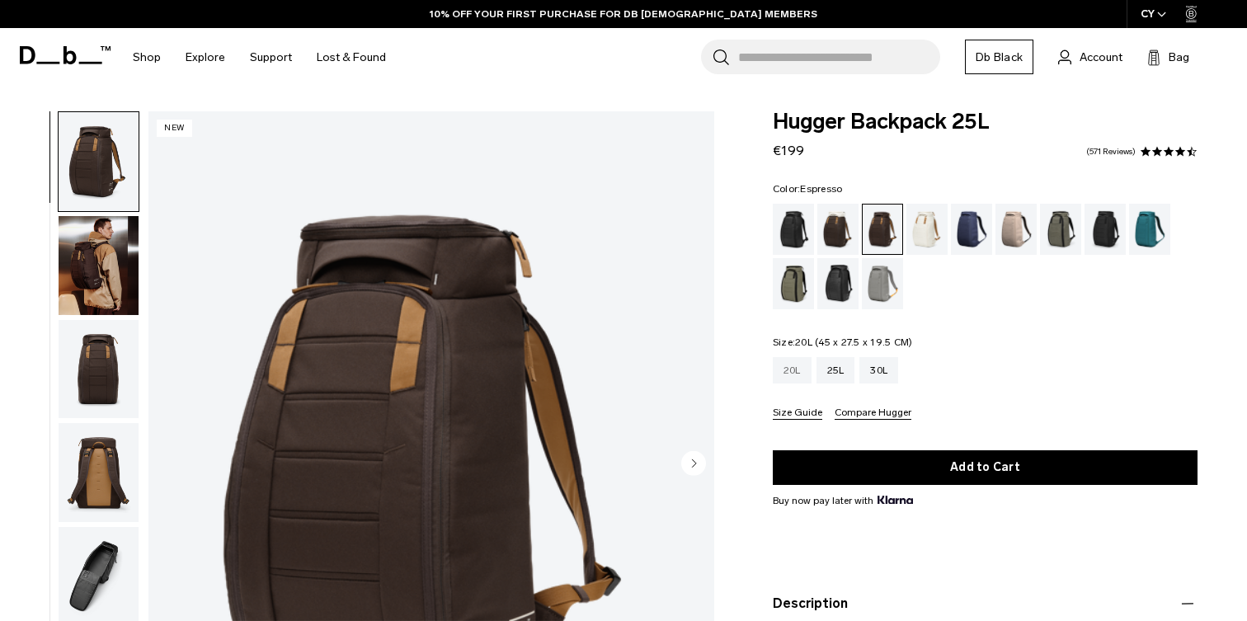
click at [792, 377] on div "20L" at bounding box center [791, 370] width 39 height 26
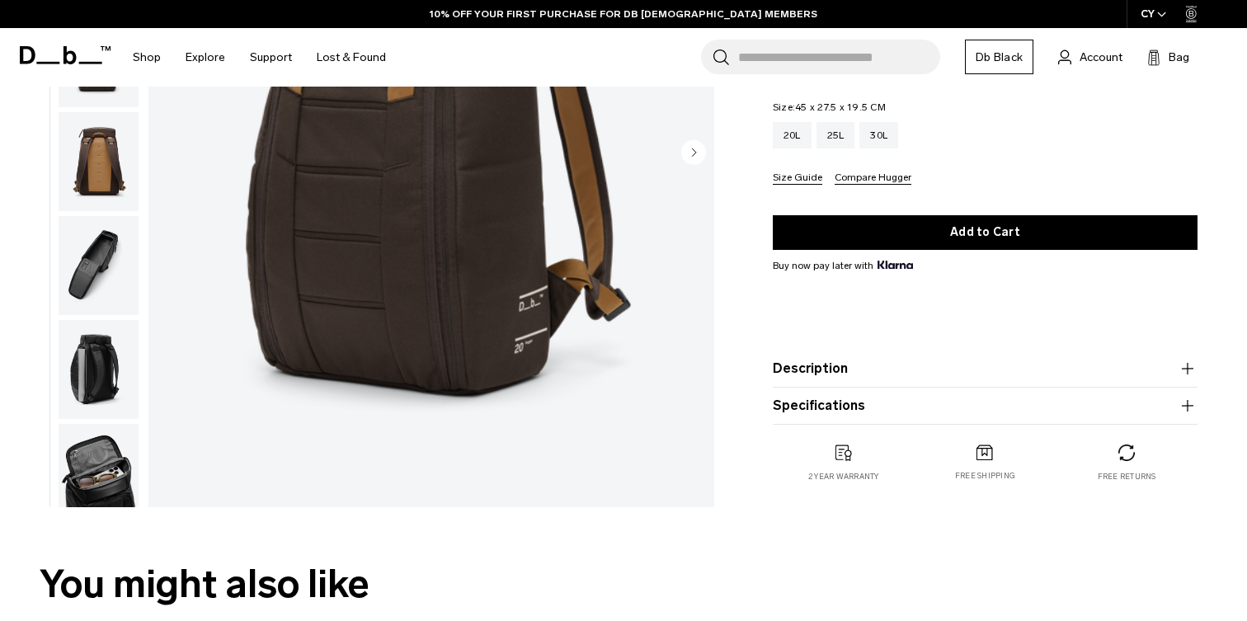
scroll to position [329, 0]
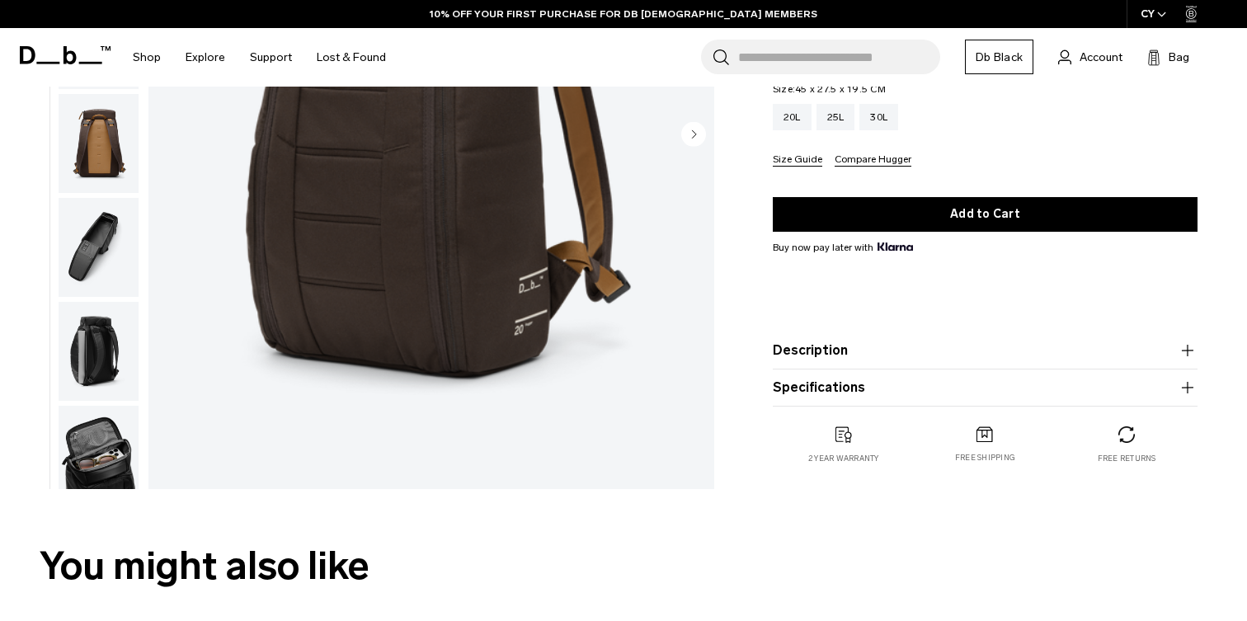
click at [825, 356] on button "Description" at bounding box center [984, 350] width 425 height 20
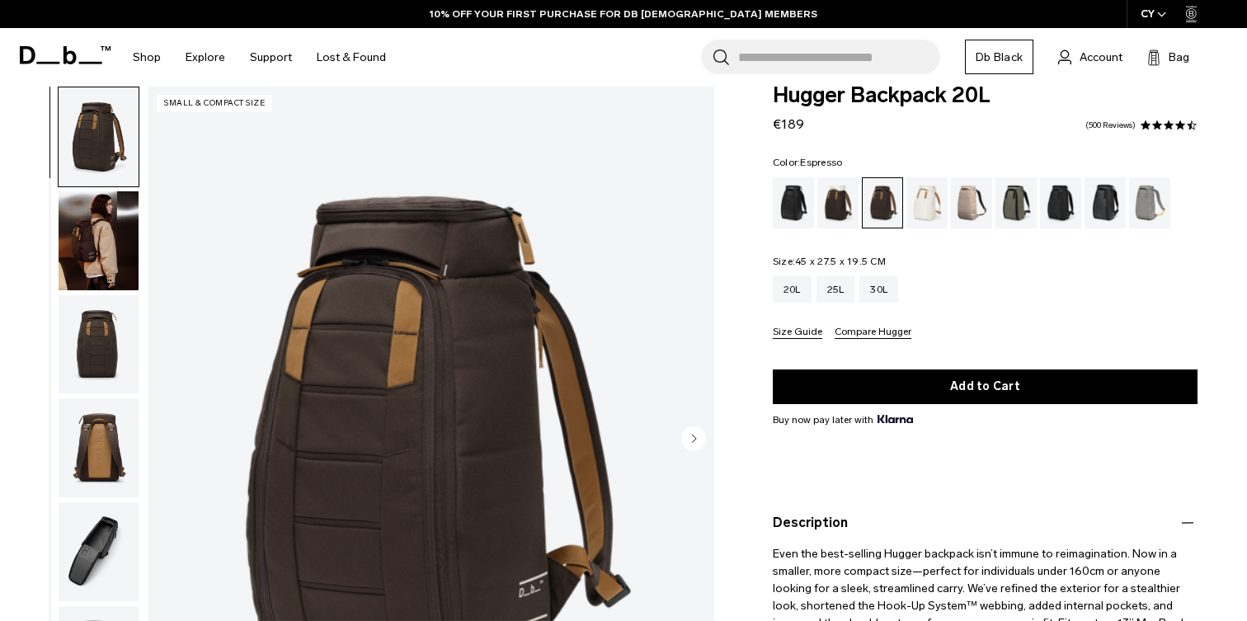
scroll to position [0, 0]
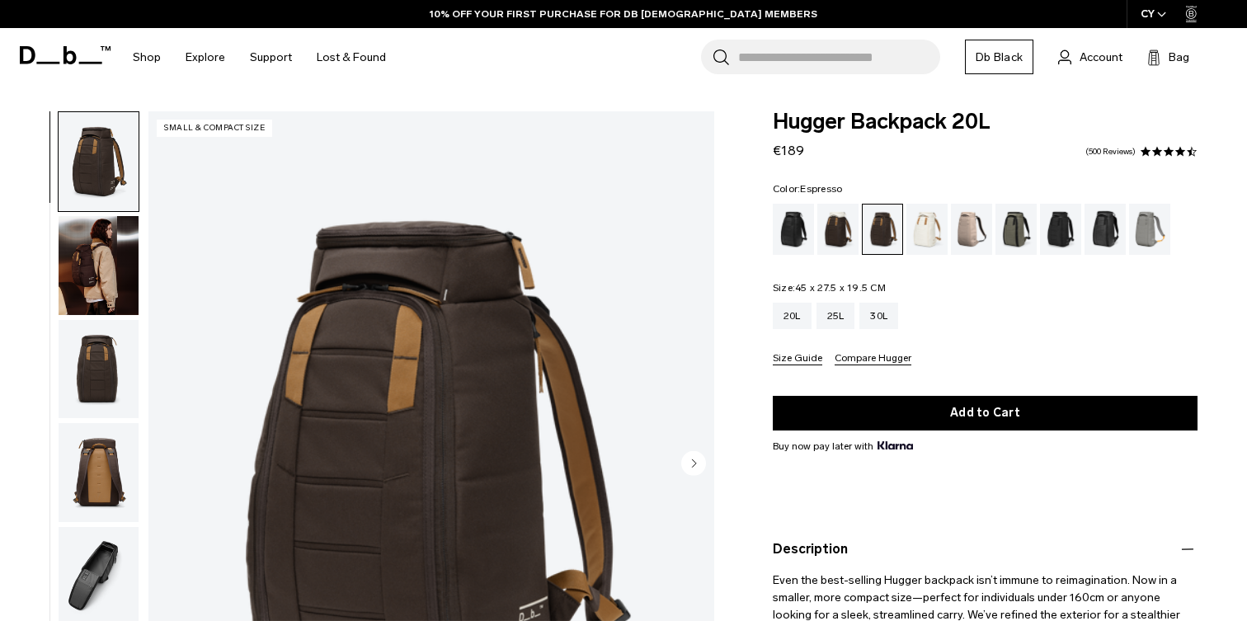
click at [96, 265] on img "button" at bounding box center [99, 265] width 80 height 99
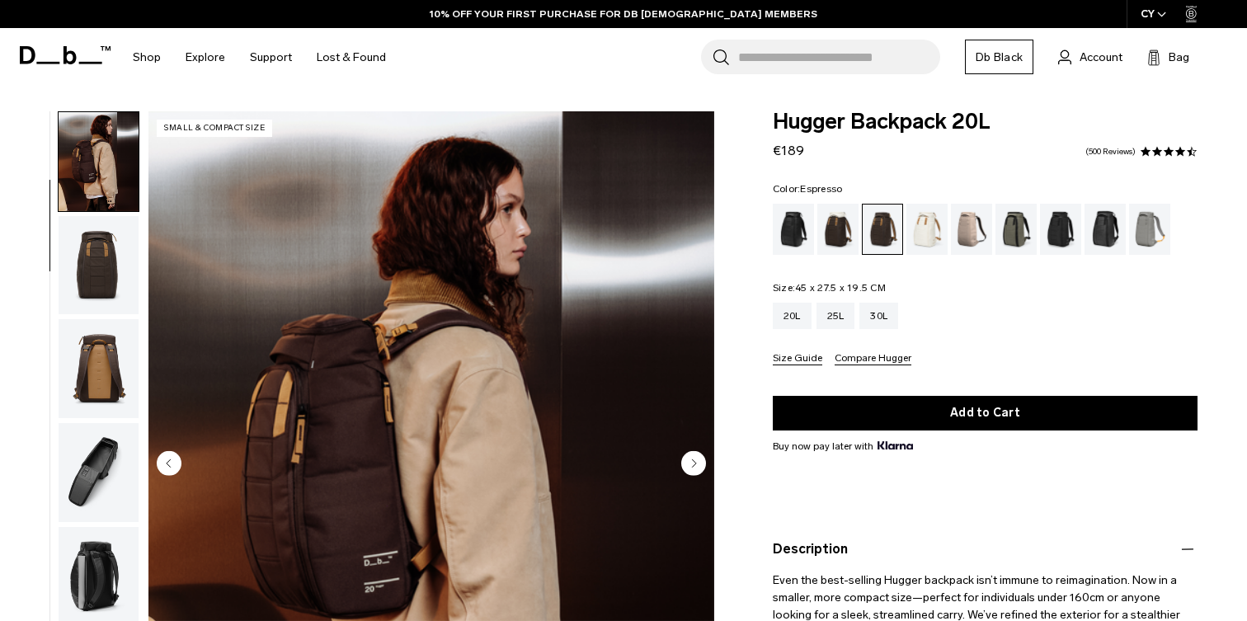
click at [92, 267] on img "button" at bounding box center [99, 265] width 80 height 99
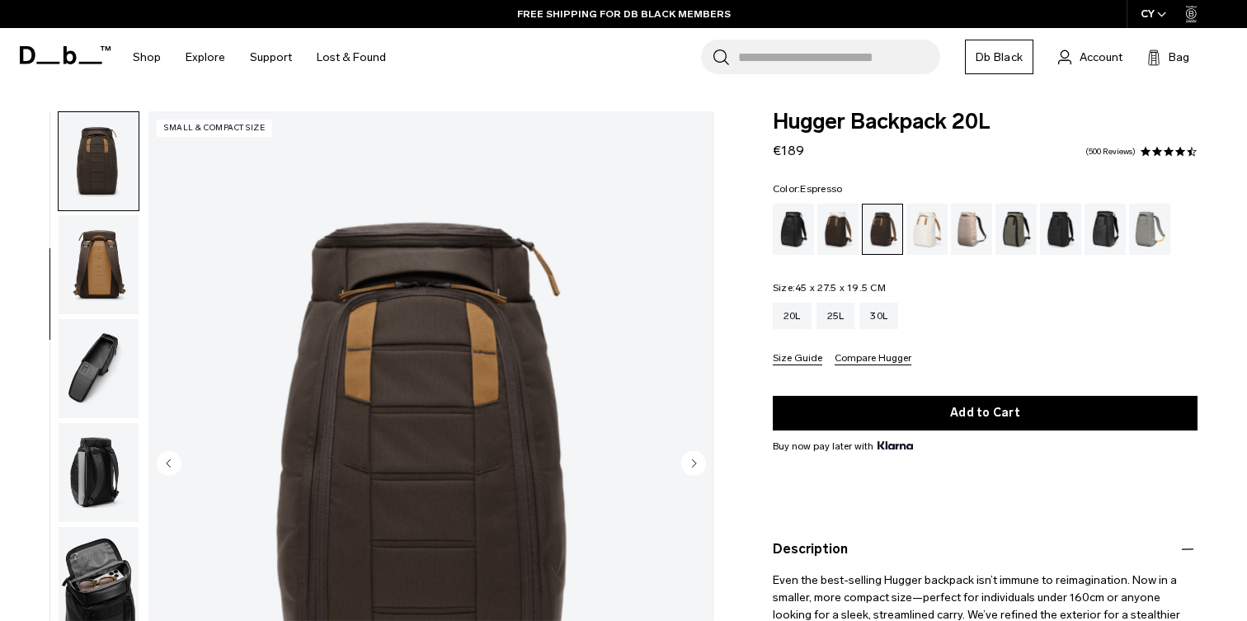
click at [92, 284] on img "button" at bounding box center [99, 264] width 80 height 99
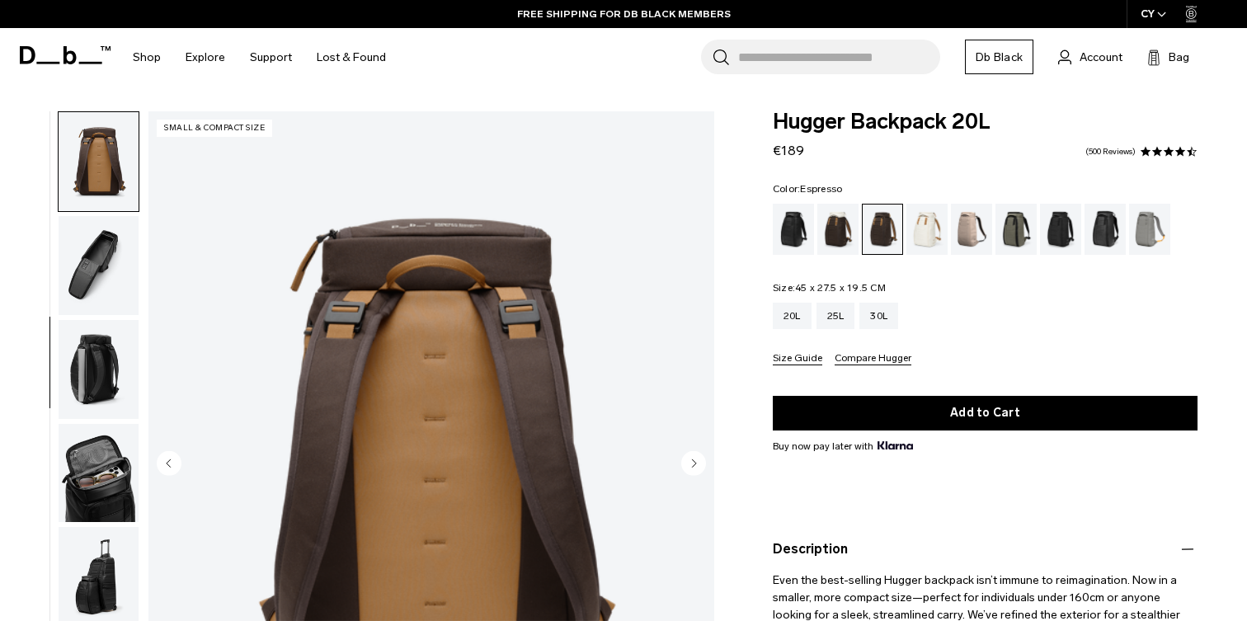
click at [95, 292] on img "button" at bounding box center [99, 265] width 80 height 99
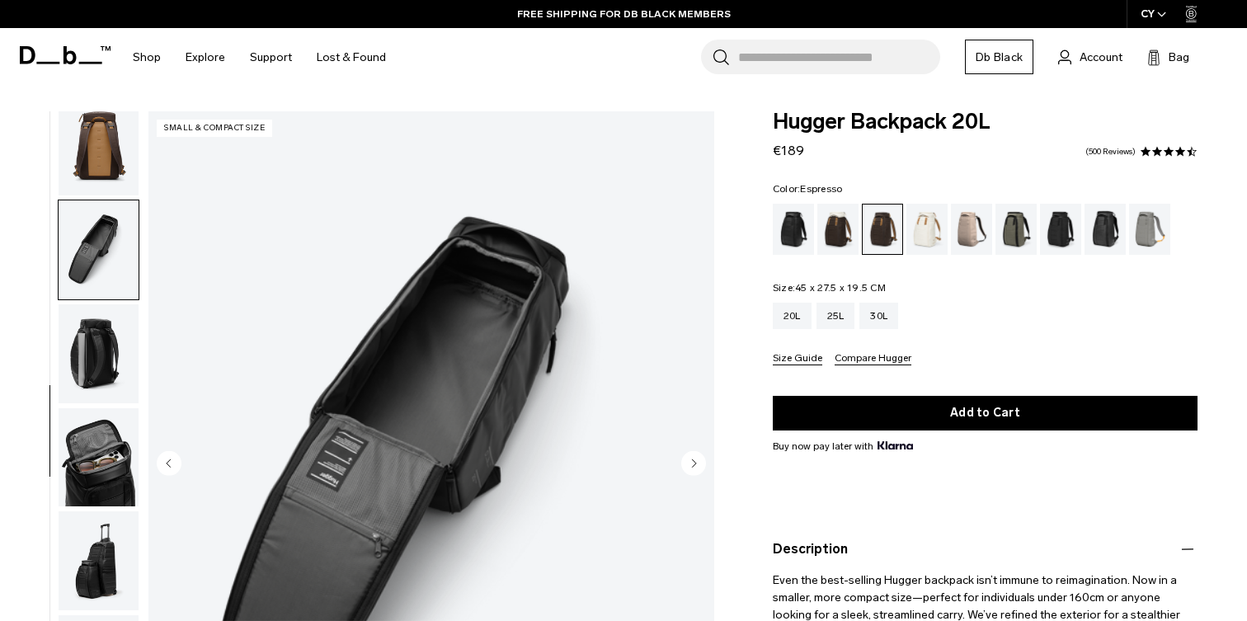
scroll to position [327, 0]
click at [95, 292] on img "button" at bounding box center [99, 249] width 80 height 99
click at [102, 325] on img "button" at bounding box center [99, 352] width 80 height 99
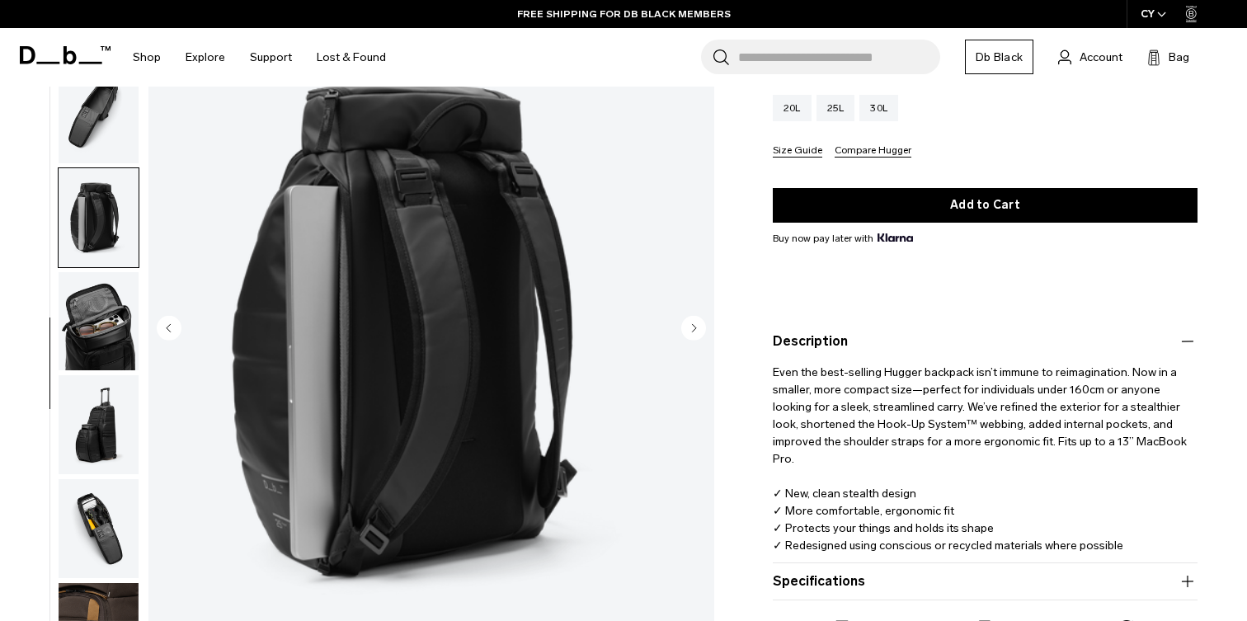
scroll to position [214, 0]
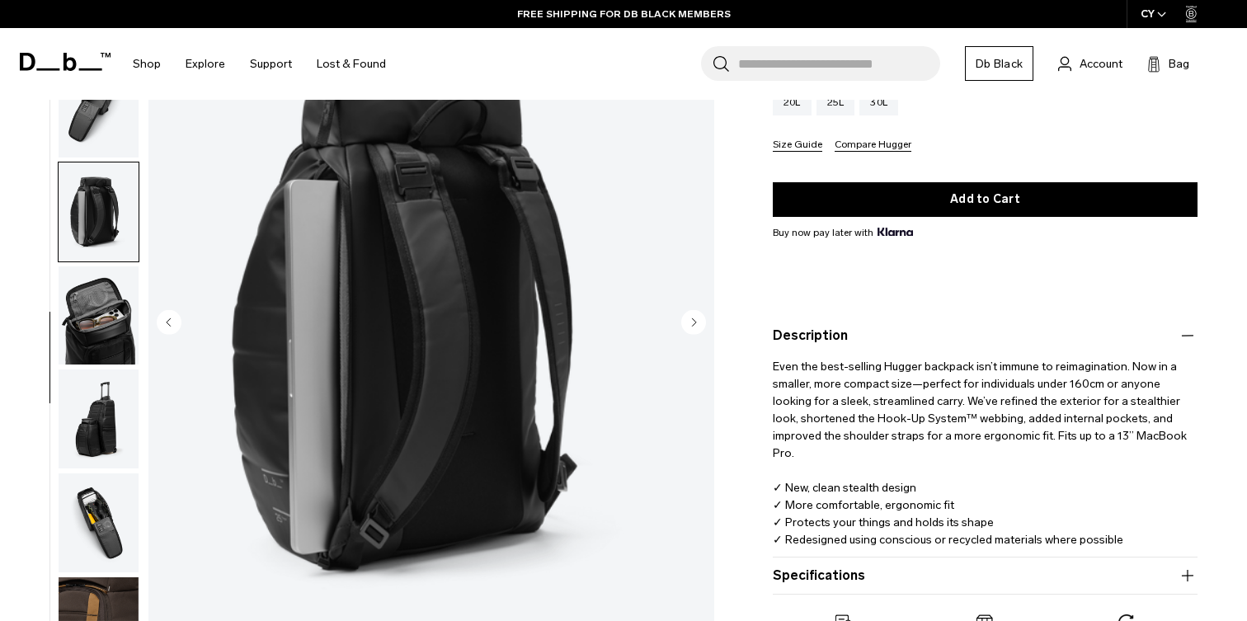
click at [92, 330] on img "button" at bounding box center [99, 314] width 80 height 99
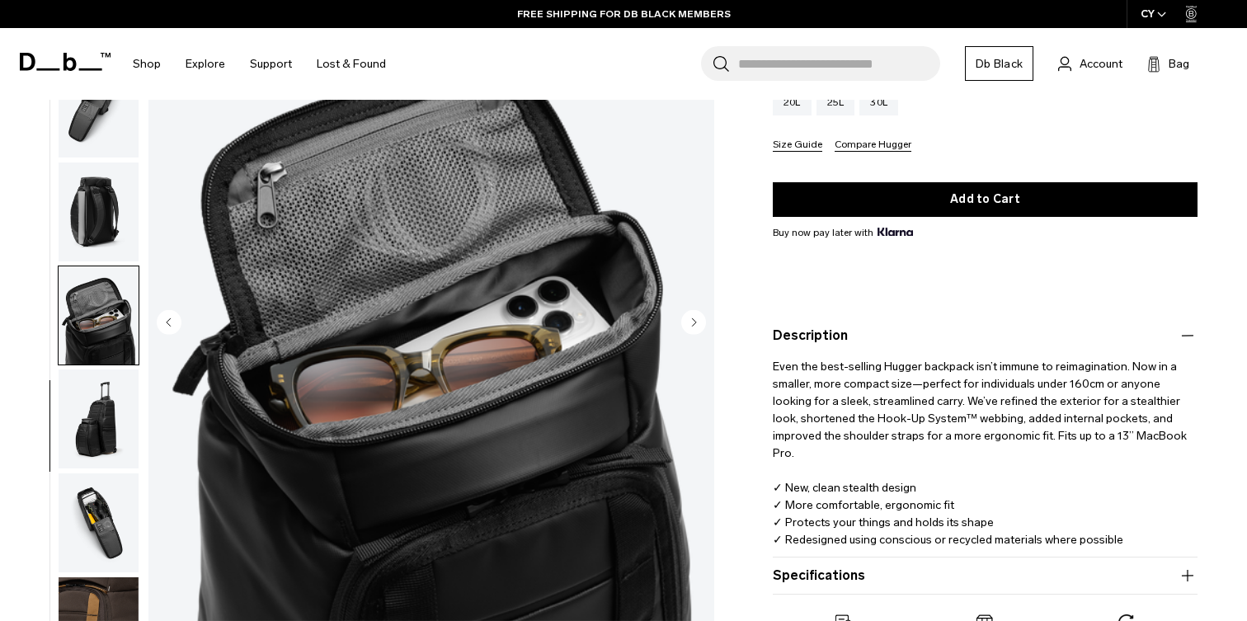
click at [89, 424] on img "button" at bounding box center [99, 418] width 80 height 99
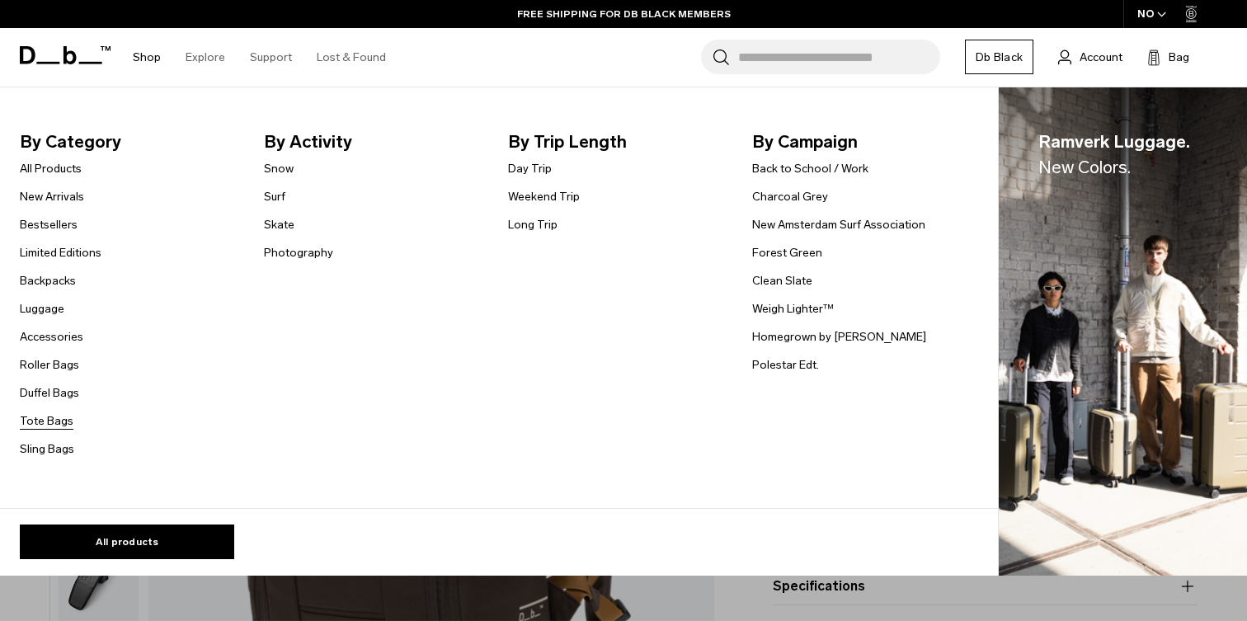
click at [35, 417] on link "Tote Bags" at bounding box center [47, 420] width 54 height 17
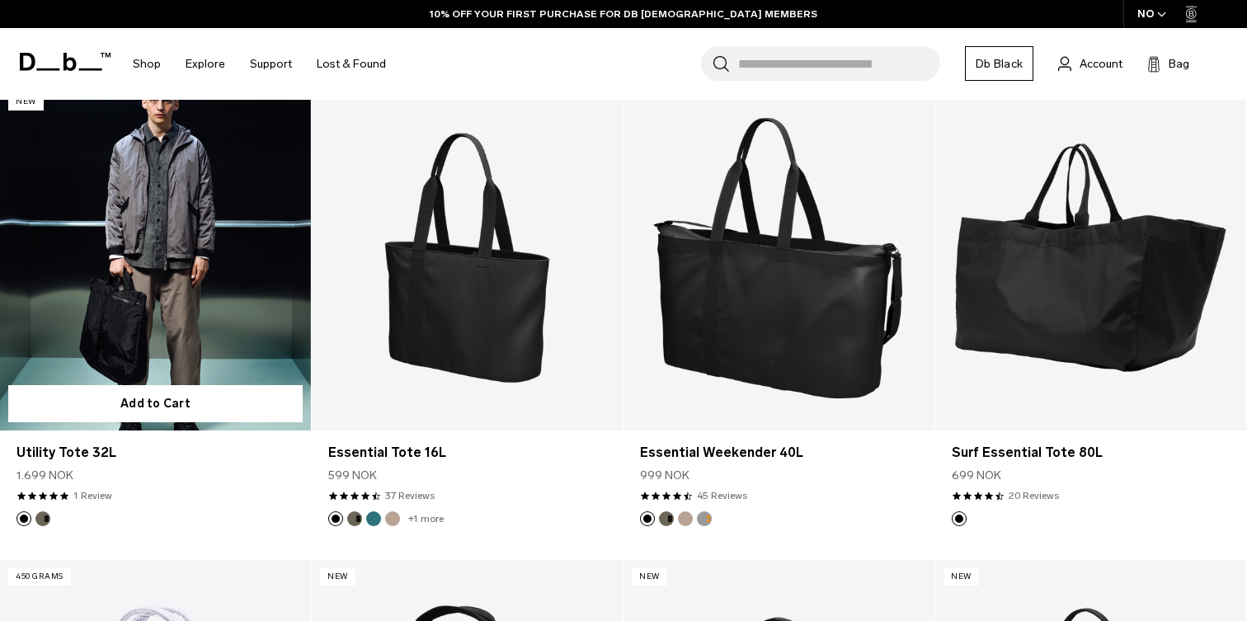
scroll to position [345, 0]
